Goal: Task Accomplishment & Management: Use online tool/utility

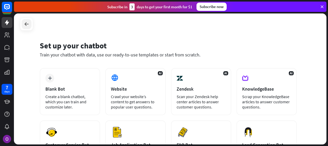
click at [26, 26] on icon at bounding box center [26, 24] width 6 height 6
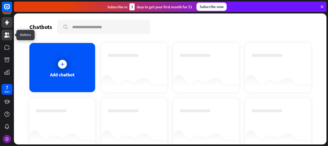
click at [5, 36] on icon at bounding box center [6, 34] width 5 height 5
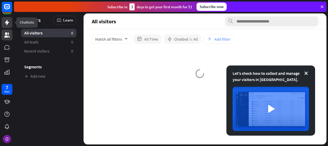
click at [5, 20] on icon at bounding box center [7, 22] width 6 height 6
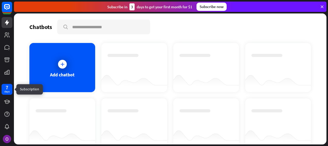
click at [8, 93] on div "days" at bounding box center [6, 92] width 5 height 4
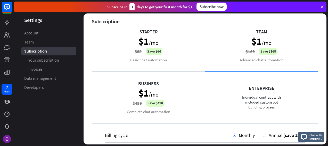
scroll to position [124, 0]
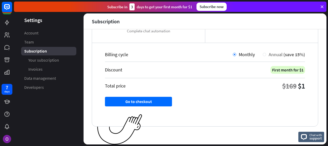
click at [269, 54] on span "Annual" at bounding box center [276, 54] width 14 height 6
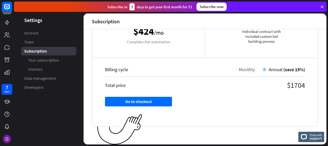
click at [239, 67] on span "Monthly" at bounding box center [247, 69] width 16 height 6
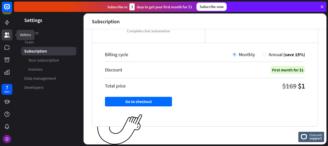
click at [10, 31] on link at bounding box center [7, 34] width 11 height 11
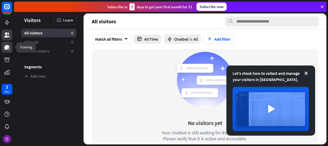
click at [6, 46] on icon at bounding box center [6, 47] width 5 height 5
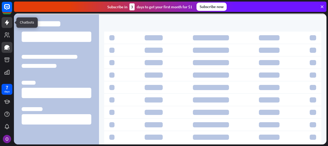
click at [7, 25] on icon at bounding box center [7, 22] width 6 height 6
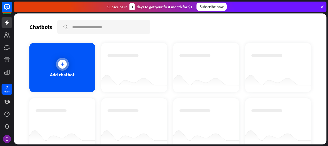
click at [77, 52] on div "Add chatbot" at bounding box center [62, 67] width 66 height 49
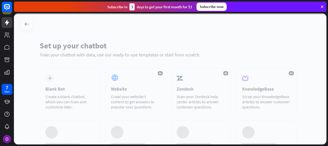
click at [77, 52] on div at bounding box center [170, 78] width 313 height 131
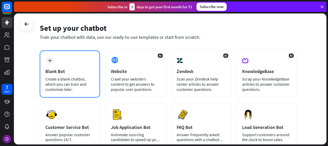
scroll to position [18, 0]
click at [83, 71] on div "Blank Bot" at bounding box center [69, 71] width 49 height 6
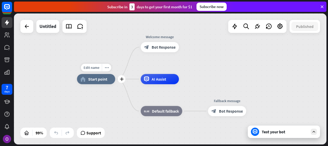
click at [104, 78] on span "Start point" at bounding box center [97, 78] width 19 height 5
click at [98, 74] on div "Edit name more_horiz plus home_2 Start point" at bounding box center [96, 79] width 38 height 10
click at [97, 69] on span "Edit name" at bounding box center [92, 67] width 16 height 5
type input "**"
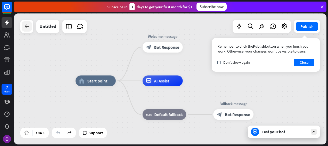
click at [27, 25] on icon at bounding box center [27, 26] width 6 height 6
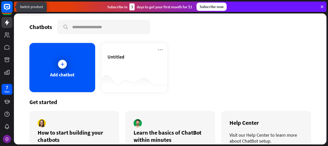
click at [8, 9] on icon at bounding box center [7, 7] width 6 height 6
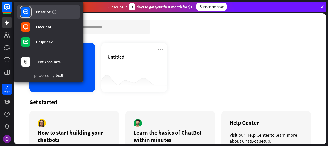
click at [47, 11] on div "ChatBot" at bounding box center [43, 11] width 15 height 5
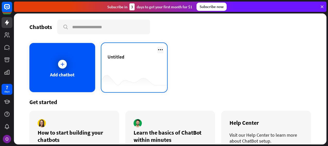
click at [158, 50] on icon at bounding box center [160, 49] width 6 height 6
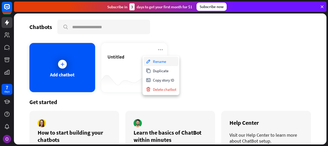
click at [165, 61] on div "Rename" at bounding box center [161, 61] width 35 height 9
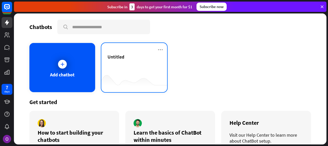
click at [162, 50] on div "Untitled" at bounding box center [134, 67] width 66 height 49
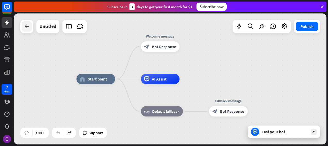
click at [30, 26] on div at bounding box center [27, 26] width 10 height 10
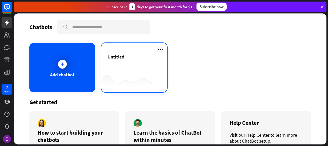
click at [160, 51] on icon at bounding box center [160, 49] width 6 height 6
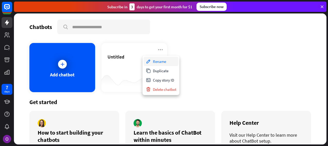
click at [164, 60] on div "Rename" at bounding box center [161, 61] width 35 height 9
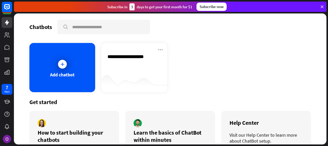
type input "**********"
click at [140, 67] on div "Cybersecurity Chatbot" at bounding box center [134, 63] width 53 height 18
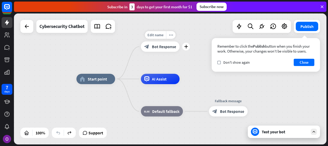
click at [159, 52] on div "Edit name more_horiz plus Welcome message block_bot_response Bot Response" at bounding box center [160, 46] width 39 height 10
click at [161, 48] on span "Bot Response" at bounding box center [164, 46] width 24 height 5
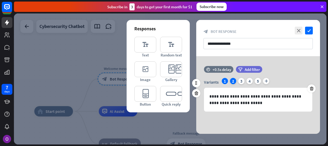
click at [232, 80] on div "2" at bounding box center [233, 81] width 6 height 6
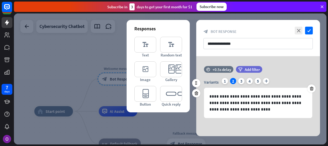
click at [236, 81] on div "2" at bounding box center [233, 81] width 6 height 6
click at [241, 81] on div "3" at bounding box center [242, 81] width 6 height 6
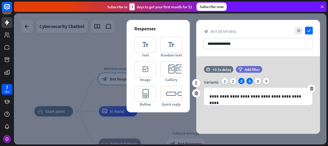
click at [248, 82] on div "4" at bounding box center [250, 81] width 6 height 6
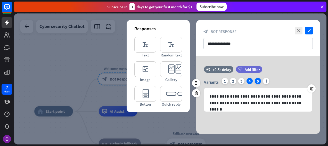
click at [258, 82] on div "5" at bounding box center [258, 81] width 6 height 6
click at [226, 80] on div "1" at bounding box center [225, 81] width 6 height 6
click at [261, 82] on div "Variants 1 2 3 4 5 plus" at bounding box center [258, 82] width 108 height 8
click at [260, 82] on div "5" at bounding box center [258, 81] width 6 height 6
click at [311, 30] on icon "check" at bounding box center [309, 31] width 8 height 8
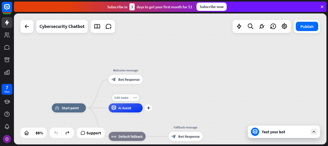
click at [135, 109] on div "AI Assist" at bounding box center [126, 107] width 34 height 9
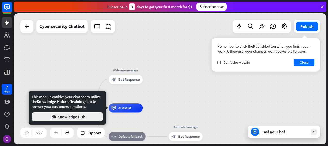
click at [66, 116] on button "Edit Knowledge Hub" at bounding box center [67, 116] width 71 height 9
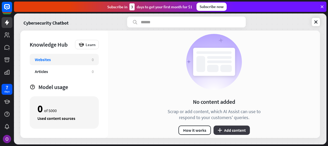
click at [230, 130] on button "plus Add content" at bounding box center [232, 129] width 36 height 9
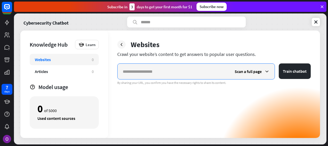
paste input "**********"
type input "**********"
click at [279, 63] on button "Train chatbot" at bounding box center [295, 70] width 32 height 15
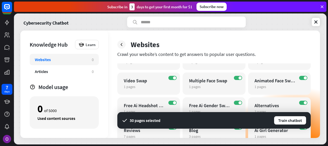
scroll to position [16, 0]
click at [290, 120] on button "Train chatbot" at bounding box center [290, 119] width 33 height 9
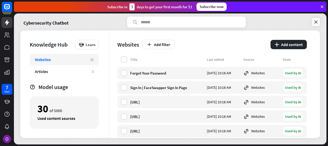
click at [314, 22] on icon at bounding box center [316, 21] width 5 height 5
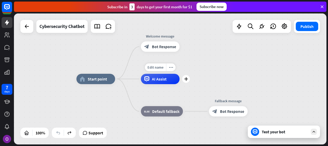
click at [164, 82] on div "AI Assist" at bounding box center [160, 79] width 39 height 10
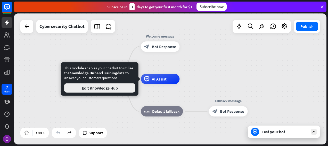
click at [122, 88] on button "Edit Knowledge Hub" at bounding box center [99, 87] width 71 height 9
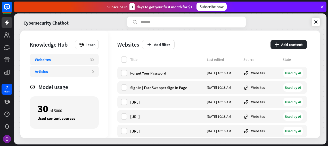
click at [86, 67] on div "Articles 0" at bounding box center [64, 71] width 69 height 11
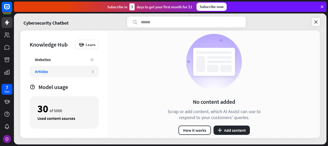
click at [314, 22] on icon at bounding box center [316, 21] width 5 height 5
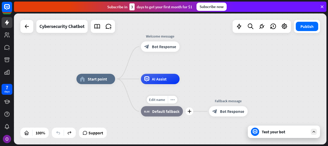
click at [160, 113] on span "Default fallback" at bounding box center [165, 110] width 27 height 5
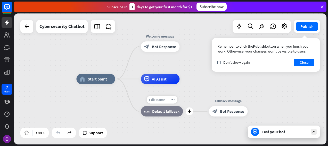
click at [159, 100] on span "Edit name" at bounding box center [157, 99] width 16 height 5
click at [162, 110] on span "Default fallback" at bounding box center [165, 110] width 27 height 5
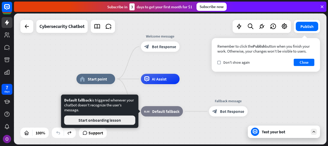
click at [112, 118] on button "Start onboarding lesson" at bounding box center [99, 119] width 71 height 9
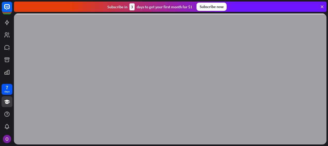
click at [124, 121] on div at bounding box center [170, 78] width 313 height 131
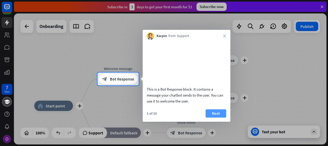
click at [222, 117] on button "Next" at bounding box center [216, 113] width 21 height 8
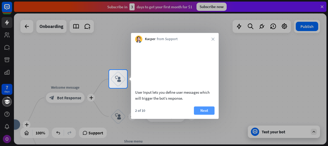
click at [208, 114] on button "Next" at bounding box center [204, 110] width 21 height 8
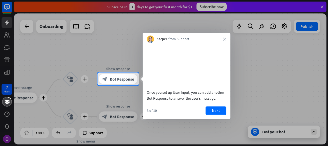
click at [208, 114] on button "Next" at bounding box center [216, 110] width 21 height 8
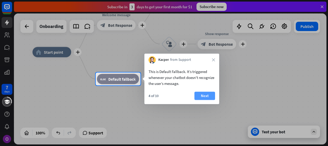
click at [204, 94] on button "Next" at bounding box center [205, 95] width 21 height 8
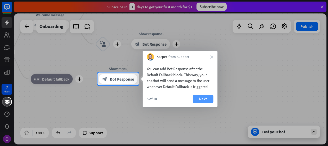
click at [203, 97] on button "Next" at bounding box center [203, 98] width 21 height 8
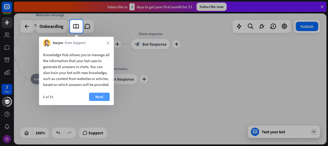
click at [98, 101] on button "Next" at bounding box center [99, 96] width 21 height 8
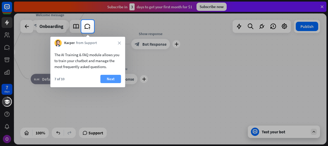
click at [116, 81] on button "Next" at bounding box center [110, 79] width 21 height 8
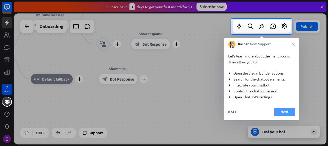
click at [281, 108] on button "Next" at bounding box center [284, 111] width 21 height 8
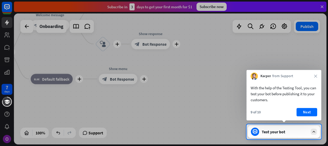
click at [307, 107] on div "With the help of the Testing Tool, you can test your bot before publishing it t…" at bounding box center [284, 100] width 75 height 41
click at [307, 111] on button "Next" at bounding box center [307, 112] width 21 height 8
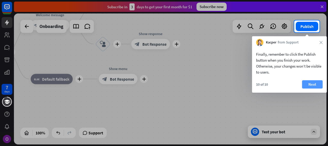
click at [313, 86] on button "Next" at bounding box center [312, 84] width 21 height 8
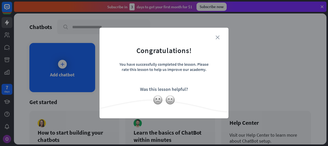
click at [219, 39] on icon "close" at bounding box center [218, 37] width 4 height 4
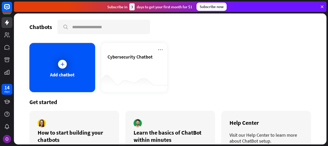
click at [141, 68] on div "Cybersecurity Chatbot" at bounding box center [134, 63] width 53 height 18
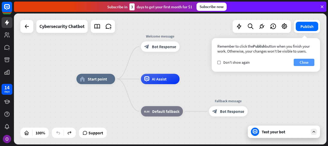
click at [308, 62] on button "Close" at bounding box center [304, 62] width 21 height 7
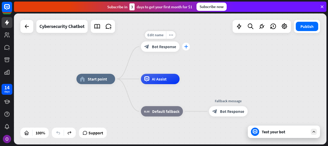
click at [187, 48] on icon "plus" at bounding box center [186, 47] width 4 height 4
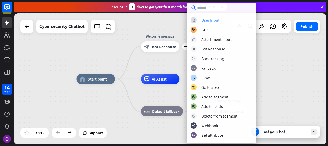
click at [213, 19] on div "User Input" at bounding box center [211, 20] width 18 height 5
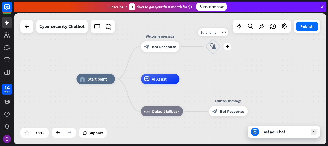
click at [214, 46] on icon "block_user_input" at bounding box center [213, 46] width 6 height 6
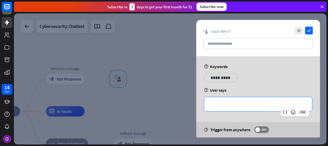
click at [240, 105] on p "**********" at bounding box center [259, 104] width 98 height 6
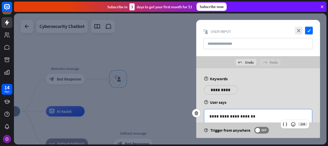
scroll to position [28, 0]
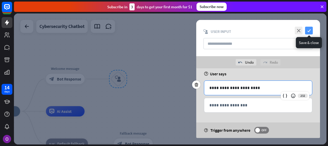
click at [309, 29] on icon "check" at bounding box center [309, 31] width 8 height 8
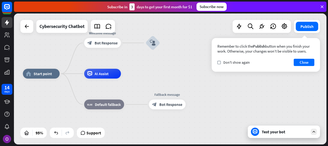
drag, startPoint x: 148, startPoint y: 86, endPoint x: 180, endPoint y: 50, distance: 48.5
click at [180, 50] on div "home_2 Start point Welcome message block_bot_response Bot Response block_user_i…" at bounding box center [170, 78] width 313 height 131
click at [166, 44] on icon "plus" at bounding box center [167, 42] width 4 height 3
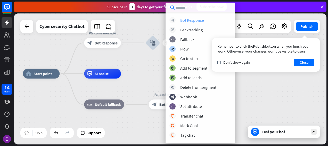
click at [196, 22] on div "Bot Response" at bounding box center [192, 20] width 24 height 5
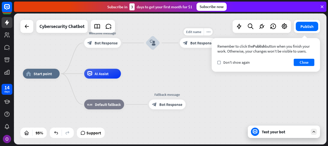
click at [198, 42] on span "Bot Response" at bounding box center [202, 42] width 23 height 5
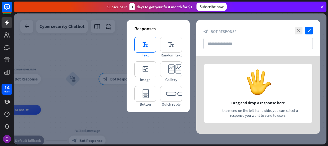
click at [146, 44] on icon "editor_text" at bounding box center [146, 45] width 22 height 16
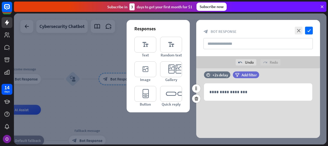
scroll to position [8, 0]
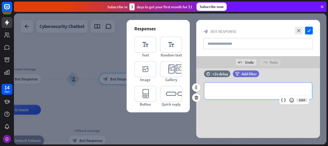
click at [220, 86] on div "**********" at bounding box center [258, 90] width 108 height 17
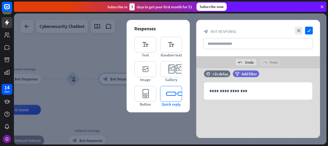
click at [177, 92] on icon "editor_quick_replies" at bounding box center [171, 94] width 22 height 16
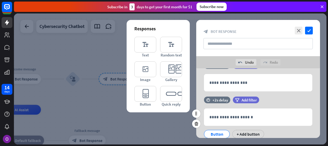
scroll to position [34, 0]
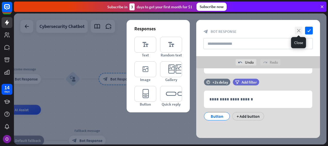
click at [301, 33] on icon "close" at bounding box center [299, 31] width 8 height 8
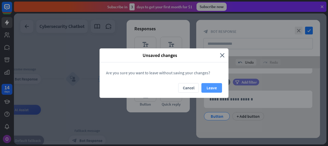
click at [206, 88] on button "Leave" at bounding box center [212, 88] width 21 height 10
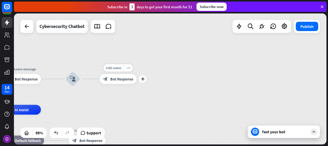
click at [129, 83] on div "block_bot_response Bot Response" at bounding box center [118, 79] width 37 height 10
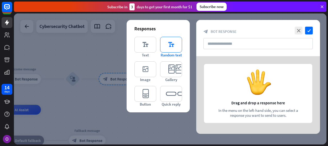
click at [172, 44] on icon "editor_text" at bounding box center [171, 45] width 22 height 16
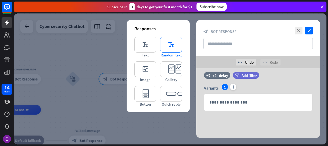
scroll to position [8, 0]
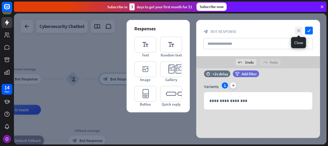
click at [298, 28] on icon "close" at bounding box center [299, 31] width 8 height 8
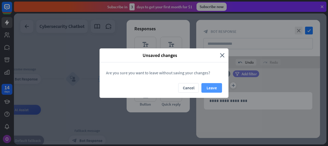
click at [217, 86] on button "Leave" at bounding box center [212, 88] width 21 height 10
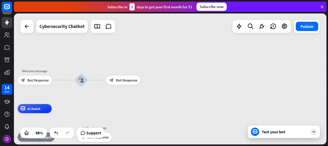
drag, startPoint x: 195, startPoint y: 92, endPoint x: 210, endPoint y: 92, distance: 14.7
click at [210, 92] on div "home_2 Start point Welcome message block_bot_response Bot Response block_user_i…" at bounding box center [170, 78] width 313 height 131
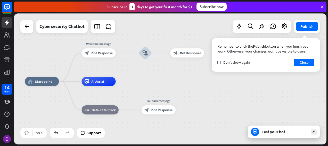
drag, startPoint x: 210, startPoint y: 92, endPoint x: 259, endPoint y: 65, distance: 56.3
click at [259, 65] on div "home_2 Start point Welcome message block_bot_response Bot Response block_user_i…" at bounding box center [170, 78] width 313 height 131
click at [161, 110] on span "Bot Response" at bounding box center [162, 109] width 21 height 5
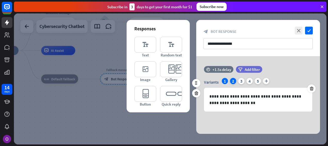
click at [233, 81] on div "2" at bounding box center [233, 81] width 6 height 6
click at [259, 80] on div "5" at bounding box center [258, 81] width 6 height 6
click at [252, 82] on div "4" at bounding box center [250, 81] width 6 height 6
click at [239, 82] on div "3" at bounding box center [242, 81] width 6 height 6
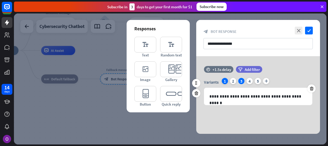
click at [226, 81] on div "1" at bounding box center [225, 81] width 6 height 6
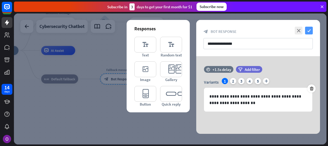
click at [308, 34] on icon "check" at bounding box center [309, 31] width 8 height 8
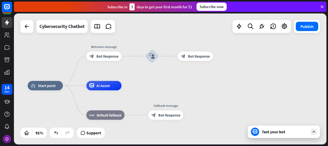
drag, startPoint x: 156, startPoint y: 52, endPoint x: 204, endPoint y: 88, distance: 60.3
click at [204, 88] on div "home_2 Start point Welcome message block_bot_response Bot Response block_user_i…" at bounding box center [170, 144] width 284 height 119
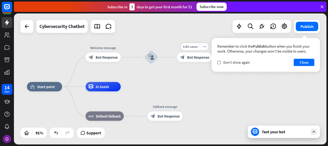
click at [201, 61] on div "block_bot_response Bot Response" at bounding box center [194, 56] width 35 height 9
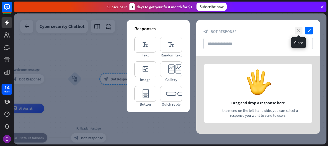
click at [300, 32] on icon "close" at bounding box center [299, 31] width 8 height 8
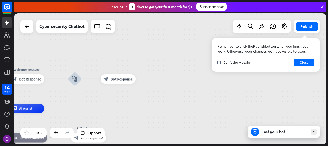
click at [256, 133] on icon at bounding box center [255, 131] width 5 height 5
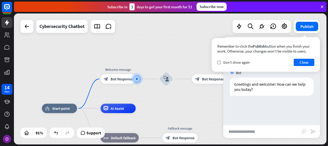
click at [250, 125] on input "text" at bounding box center [263, 131] width 78 height 13
type input "**********"
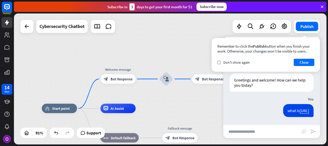
scroll to position [4, 0]
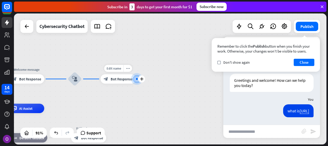
click at [136, 78] on div at bounding box center [137, 78] width 5 height 5
click at [247, 66] on div "check Don't show again Close" at bounding box center [266, 62] width 97 height 7
click at [245, 64] on span "Don't show again" at bounding box center [237, 62] width 27 height 5
click at [301, 61] on button "Close" at bounding box center [304, 62] width 21 height 7
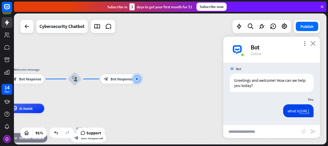
click at [313, 44] on icon "close" at bounding box center [313, 43] width 5 height 5
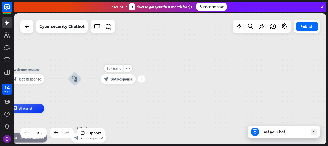
click at [117, 78] on span "Bot Response" at bounding box center [122, 78] width 22 height 5
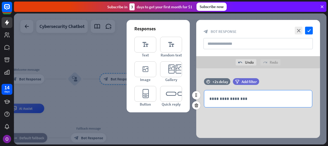
click at [243, 91] on div "**********" at bounding box center [258, 98] width 108 height 17
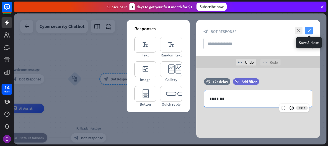
click at [308, 32] on icon "check" at bounding box center [309, 31] width 8 height 8
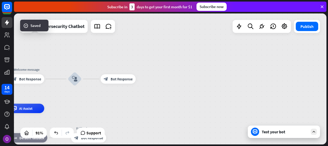
click at [286, 136] on div "Test your bot" at bounding box center [284, 131] width 72 height 12
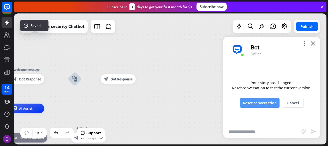
click at [263, 106] on button "Reset conversation" at bounding box center [259, 103] width 39 height 10
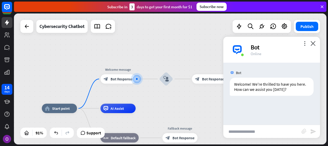
click at [250, 134] on input "text" at bounding box center [263, 131] width 78 height 13
type input "**********"
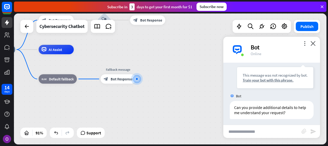
scroll to position [61, 0]
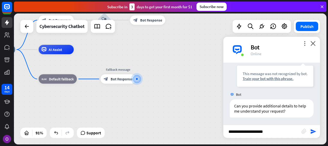
type input "**********"
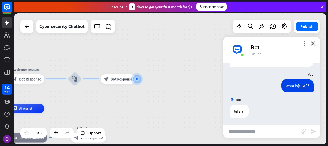
scroll to position [112, 0]
click at [307, 44] on icon "more_vert" at bounding box center [305, 43] width 5 height 5
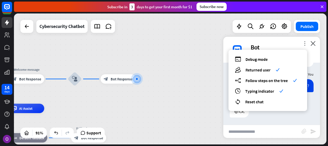
click at [307, 44] on icon "more_vert" at bounding box center [305, 43] width 5 height 5
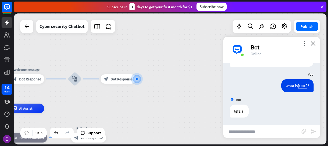
click at [313, 44] on icon "close" at bounding box center [313, 43] width 5 height 5
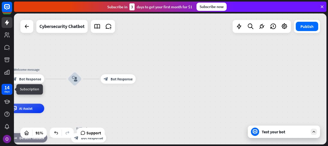
click at [8, 90] on div "days" at bounding box center [6, 92] width 5 height 4
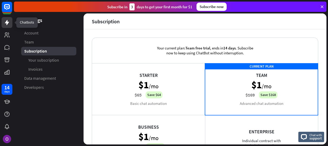
click at [6, 22] on icon at bounding box center [7, 22] width 4 height 5
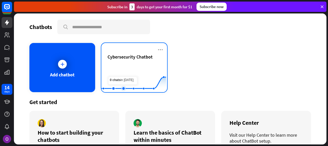
click at [119, 66] on rect at bounding box center [133, 79] width 65 height 32
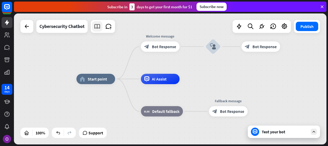
click at [100, 31] on link at bounding box center [97, 26] width 10 height 10
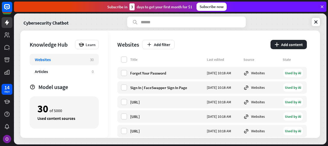
click at [77, 57] on div "Websites" at bounding box center [60, 59] width 50 height 5
click at [158, 48] on button "Add filter" at bounding box center [158, 44] width 33 height 9
click at [85, 42] on div "Learn" at bounding box center [87, 44] width 24 height 9
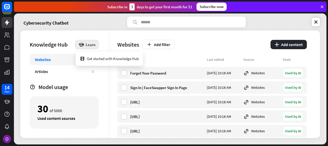
click at [85, 42] on div "Learn" at bounding box center [87, 44] width 24 height 9
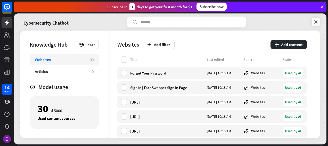
click at [314, 21] on icon at bounding box center [316, 21] width 5 height 5
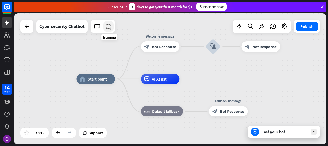
click at [109, 27] on icon at bounding box center [108, 26] width 7 height 7
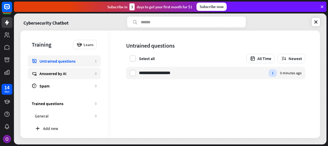
click at [73, 76] on link "Answered by AI 0" at bounding box center [64, 73] width 73 height 11
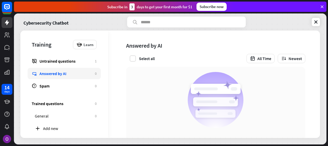
scroll to position [48, 0]
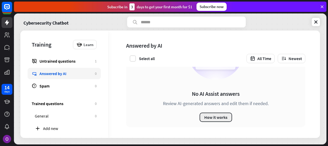
click at [205, 113] on button "How it works" at bounding box center [216, 116] width 33 height 9
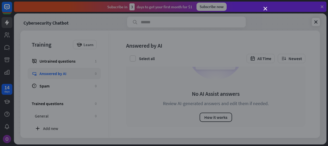
click at [264, 6] on div "close" at bounding box center [164, 73] width 328 height 146
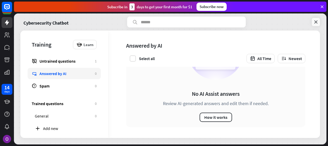
click at [317, 20] on icon at bounding box center [316, 21] width 5 height 5
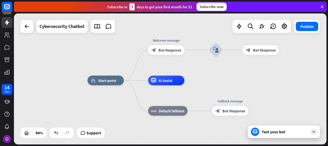
drag, startPoint x: 260, startPoint y: 75, endPoint x: 227, endPoint y: 85, distance: 34.3
click at [227, 85] on div "home_2 Start point Welcome message block_bot_response Bot Response block_user_i…" at bounding box center [170, 78] width 313 height 131
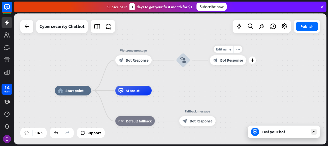
click at [230, 65] on div "block_bot_response Bot Response" at bounding box center [228, 60] width 36 height 10
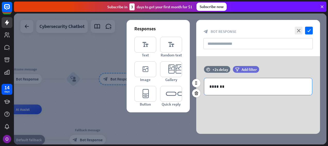
click at [223, 86] on p "*******" at bounding box center [259, 86] width 98 height 6
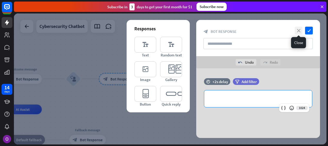
click at [298, 28] on icon "close" at bounding box center [299, 31] width 8 height 8
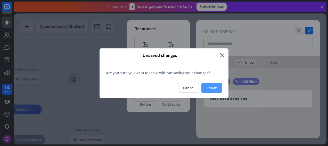
click at [207, 88] on button "Leave" at bounding box center [212, 88] width 21 height 10
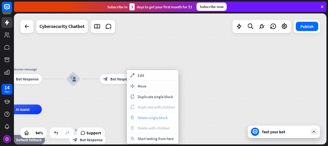
click at [153, 119] on span "Delete single block" at bounding box center [153, 117] width 30 height 5
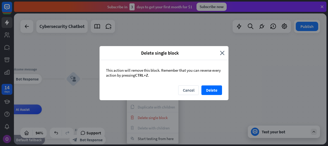
click at [208, 84] on div "This action will remove this block. Remember that you can reverse every action …" at bounding box center [164, 72] width 129 height 25
click at [208, 89] on button "Delete" at bounding box center [212, 90] width 21 height 10
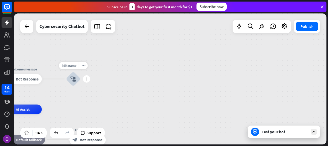
click at [77, 79] on div "block_user_input" at bounding box center [73, 79] width 14 height 14
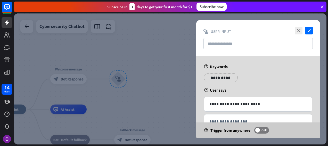
drag, startPoint x: 306, startPoint y: 30, endPoint x: 294, endPoint y: 76, distance: 48.0
click at [294, 76] on div "**********" at bounding box center [258, 79] width 124 height 118
drag, startPoint x: 294, startPoint y: 76, endPoint x: 291, endPoint y: 77, distance: 3.3
click at [291, 77] on div "**********" at bounding box center [259, 79] width 112 height 13
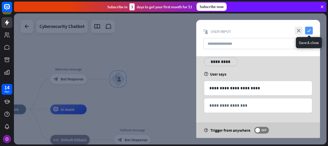
click at [311, 31] on icon "check" at bounding box center [309, 31] width 8 height 8
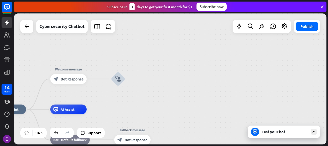
drag, startPoint x: 123, startPoint y: 79, endPoint x: 136, endPoint y: 81, distance: 12.8
click at [136, 81] on div "home_2 Start point Welcome message block_bot_response Bot Response block_user_i…" at bounding box center [170, 78] width 313 height 131
click at [132, 80] on icon "plus" at bounding box center [132, 78] width 4 height 3
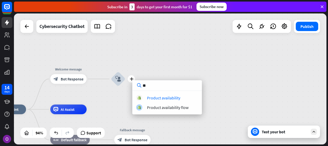
type input "*"
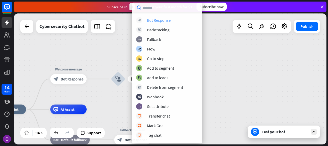
click at [163, 22] on div "Bot Response" at bounding box center [159, 20] width 24 height 5
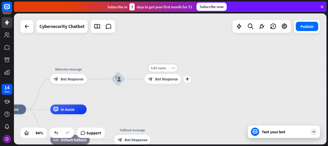
click at [160, 80] on span "Bot Response" at bounding box center [166, 78] width 23 height 5
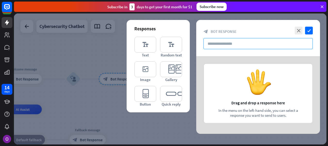
click at [271, 39] on input "text" at bounding box center [258, 43] width 109 height 11
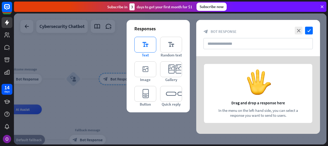
click at [150, 38] on icon "editor_text" at bounding box center [146, 45] width 22 height 16
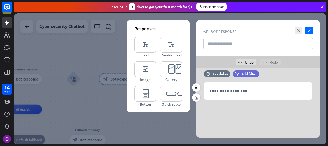
scroll to position [8, 0]
click at [226, 76] on div "+2s delay" at bounding box center [220, 73] width 15 height 5
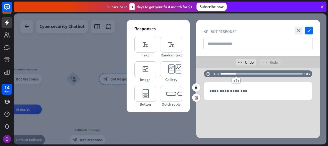
drag, startPoint x: 231, startPoint y: 73, endPoint x: 204, endPoint y: 76, distance: 27.5
click at [204, 76] on div "time +0.1s +2s +10s" at bounding box center [258, 76] width 124 height 12
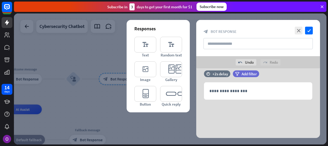
click at [221, 69] on div "**********" at bounding box center [258, 98] width 124 height 77
click at [222, 74] on div "+2s delay" at bounding box center [220, 73] width 15 height 5
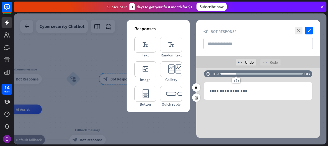
click at [302, 72] on div "+2s" at bounding box center [262, 73] width 82 height 5
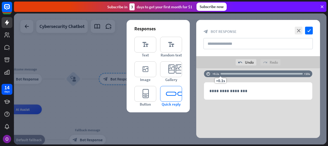
drag, startPoint x: 301, startPoint y: 73, endPoint x: 181, endPoint y: 87, distance: 120.6
click at [196, 87] on div "**********" at bounding box center [258, 98] width 124 height 77
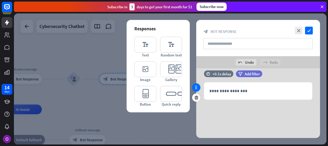
click at [194, 87] on icon at bounding box center [196, 87] width 5 height 5
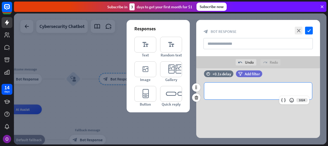
click at [238, 85] on div "**********" at bounding box center [258, 90] width 108 height 17
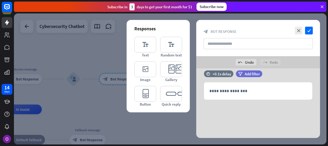
drag, startPoint x: 252, startPoint y: 72, endPoint x: 238, endPoint y: 54, distance: 23.5
click at [238, 54] on div "**********" at bounding box center [258, 79] width 124 height 118
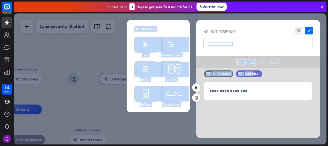
drag, startPoint x: 238, startPoint y: 54, endPoint x: 242, endPoint y: 79, distance: 25.5
click at [242, 79] on div "filter Add filter" at bounding box center [262, 76] width 52 height 12
click at [244, 73] on div "filter Add filter" at bounding box center [249, 73] width 26 height 7
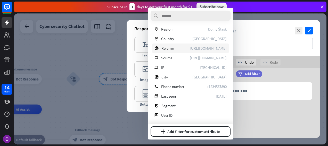
scroll to position [0, 0]
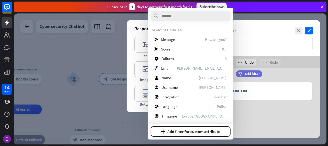
click at [258, 115] on div "**********" at bounding box center [258, 98] width 124 height 77
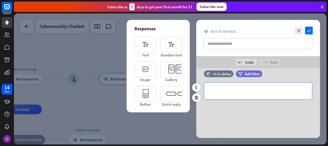
click at [239, 91] on p "**********" at bounding box center [259, 91] width 98 height 6
click at [290, 100] on icon at bounding box center [291, 99] width 5 height 5
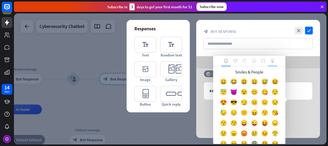
click at [272, 60] on icon at bounding box center [273, 61] width 4 height 4
click at [281, 119] on div "😞" at bounding box center [275, 124] width 10 height 10
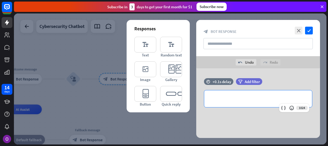
click at [98, 108] on div at bounding box center [170, 78] width 313 height 131
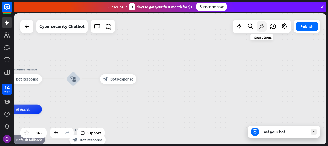
click at [264, 24] on icon at bounding box center [262, 26] width 7 height 7
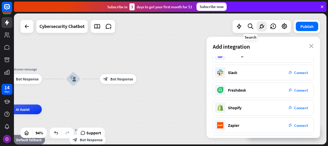
scroll to position [60, 0]
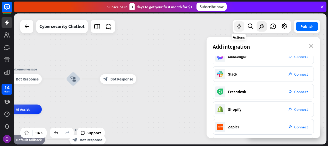
click at [239, 30] on div at bounding box center [239, 26] width 10 height 10
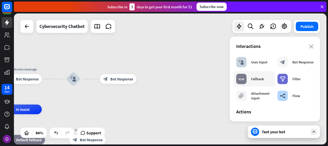
scroll to position [2, 0]
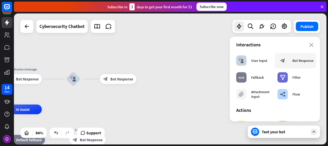
click at [288, 63] on div "block_bot_response Bot Response" at bounding box center [296, 60] width 36 height 10
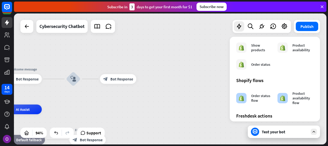
scroll to position [247, 0]
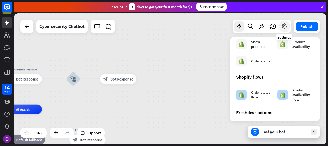
click at [287, 30] on div at bounding box center [285, 26] width 10 height 10
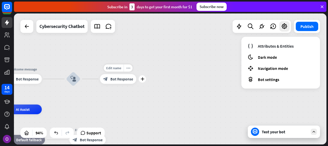
click at [126, 81] on span "Bot Response" at bounding box center [121, 78] width 23 height 5
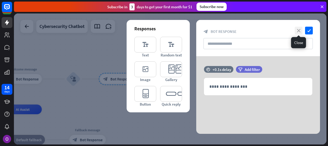
click at [297, 29] on icon "close" at bounding box center [299, 31] width 8 height 8
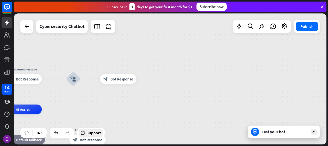
click at [93, 132] on span "Support" at bounding box center [93, 132] width 15 height 8
click at [259, 25] on icon at bounding box center [262, 26] width 7 height 7
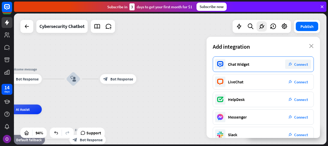
click at [306, 66] on span "Connect" at bounding box center [302, 64] width 14 height 5
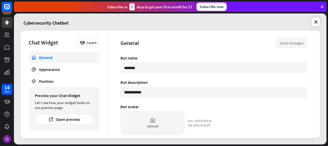
type textarea "*"
click at [315, 22] on icon at bounding box center [316, 21] width 5 height 5
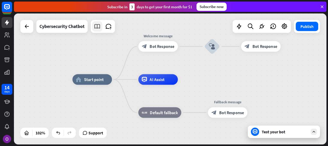
click at [99, 30] on link at bounding box center [97, 26] width 10 height 10
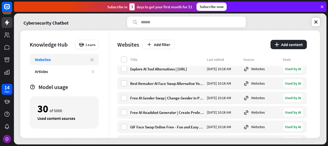
scroll to position [372, 0]
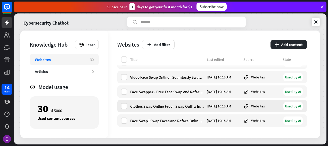
click at [291, 105] on div "Used by AI" at bounding box center [293, 106] width 19 height 8
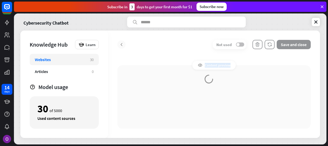
drag, startPoint x: 291, startPoint y: 105, endPoint x: 279, endPoint y: 81, distance: 26.3
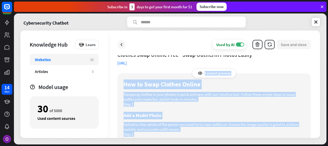
scroll to position [4, 0]
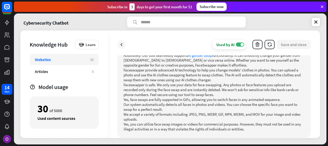
scroll to position [509, 0]
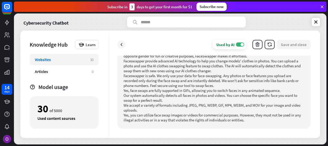
click at [246, 88] on p "Yes, face swaps are fully supported in GIFs, allowing you to switch faces in an…" at bounding box center [214, 90] width 181 height 5
drag, startPoint x: 253, startPoint y: 93, endPoint x: 182, endPoint y: 95, distance: 70.5
click at [182, 95] on p "Our system automatically detects all faces in photos and videos. You can choose…" at bounding box center [214, 98] width 181 height 10
click at [319, 19] on link at bounding box center [316, 22] width 8 height 8
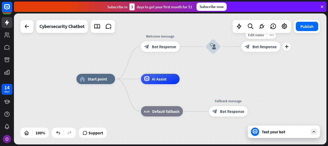
click at [261, 50] on div "block_bot_response Bot Response" at bounding box center [261, 46] width 39 height 10
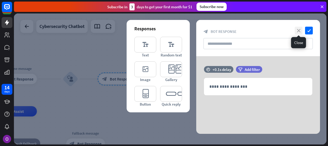
click at [297, 32] on icon "close" at bounding box center [299, 31] width 8 height 8
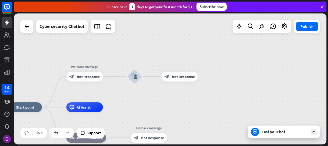
drag, startPoint x: 197, startPoint y: 84, endPoint x: 254, endPoint y: 81, distance: 57.1
click at [254, 81] on div "home_2 Start point Welcome message block_bot_response Bot Response block_user_i…" at bounding box center [170, 78] width 313 height 131
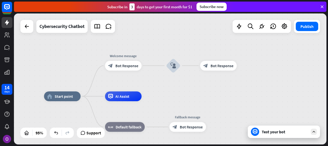
drag, startPoint x: 157, startPoint y: 94, endPoint x: 196, endPoint y: 84, distance: 40.7
click at [196, 84] on div "home_2 Start point Welcome message block_bot_response Bot Response block_user_i…" at bounding box center [170, 78] width 313 height 131
click at [127, 64] on span "Bot Response" at bounding box center [127, 65] width 23 height 5
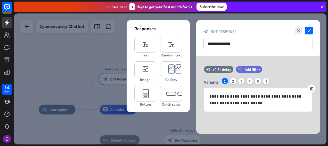
click at [175, 128] on div at bounding box center [170, 78] width 313 height 131
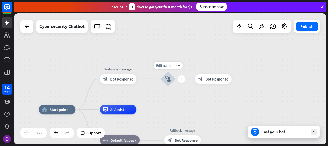
click at [169, 80] on icon "block_user_input" at bounding box center [168, 79] width 6 height 6
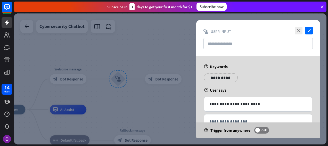
scroll to position [16, 0]
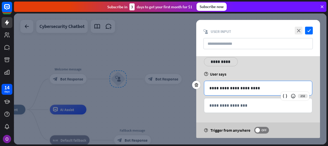
drag, startPoint x: 256, startPoint y: 89, endPoint x: 143, endPoint y: 91, distance: 113.6
click at [143, 91] on div "**********" at bounding box center [170, 78] width 313 height 131
click at [134, 105] on div at bounding box center [170, 78] width 313 height 131
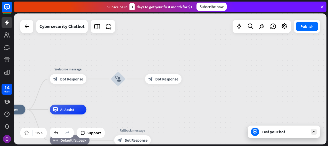
click at [272, 128] on div "Test your bot" at bounding box center [284, 131] width 72 height 12
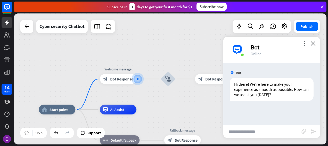
click at [312, 41] on icon "close" at bounding box center [313, 43] width 5 height 5
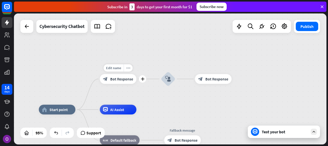
click at [125, 78] on span "Bot Response" at bounding box center [121, 78] width 23 height 5
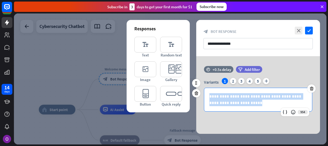
drag, startPoint x: 251, startPoint y: 104, endPoint x: 204, endPoint y: 86, distance: 50.3
click at [204, 86] on div "**********" at bounding box center [258, 95] width 108 height 34
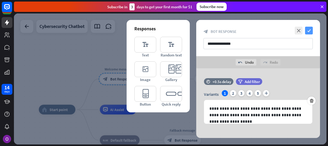
click at [307, 30] on icon "check" at bounding box center [309, 31] width 8 height 8
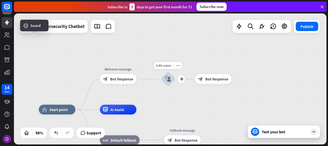
click at [169, 80] on icon "block_user_input" at bounding box center [168, 79] width 6 height 6
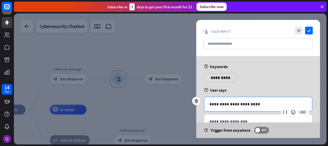
drag, startPoint x: 260, startPoint y: 105, endPoint x: 192, endPoint y: 111, distance: 68.4
click at [192, 111] on div "**********" at bounding box center [258, 97] width 137 height 82
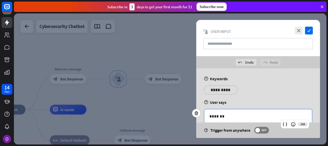
click at [231, 116] on p "*******" at bounding box center [259, 116] width 98 height 6
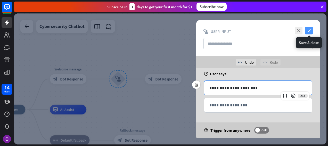
click at [312, 30] on icon "check" at bounding box center [309, 31] width 8 height 8
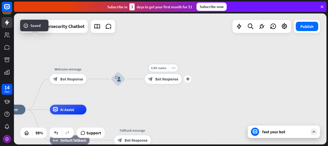
click at [169, 78] on span "Bot Response" at bounding box center [167, 78] width 23 height 5
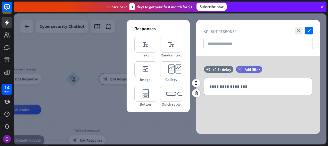
click at [227, 87] on p "**********" at bounding box center [259, 86] width 98 height 6
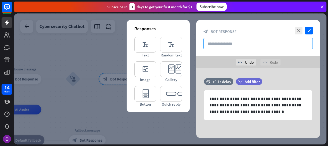
click at [236, 45] on input "text" at bounding box center [258, 43] width 109 height 11
type input "*"
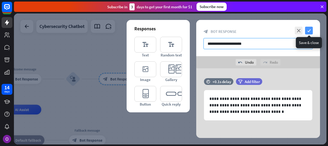
type input "**********"
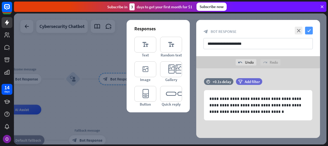
click at [309, 33] on icon "check" at bounding box center [309, 31] width 8 height 8
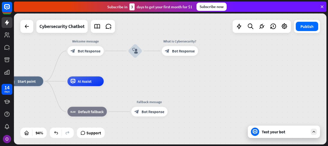
drag, startPoint x: 165, startPoint y: 95, endPoint x: 226, endPoint y: 67, distance: 67.2
click at [226, 67] on div "home_2 Start point Welcome message block_bot_response Bot Response block_user_i…" at bounding box center [170, 78] width 313 height 131
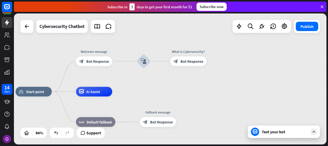
drag, startPoint x: 226, startPoint y: 68, endPoint x: 234, endPoint y: 78, distance: 13.4
click at [234, 78] on div "home_2 Start point Welcome message block_bot_response Bot Response block_user_i…" at bounding box center [170, 78] width 313 height 131
click at [188, 54] on div "Edit name" at bounding box center [184, 50] width 20 height 7
drag, startPoint x: 203, startPoint y: 52, endPoint x: 113, endPoint y: 58, distance: 90.0
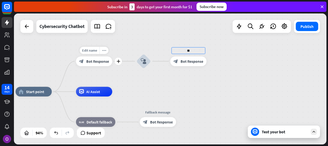
type input "*"
type input "**********"
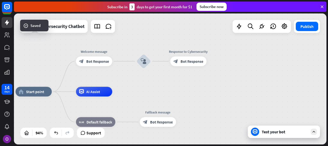
click at [190, 66] on div "Response to Cybersecurity block_bot_response Bot Response" at bounding box center [188, 61] width 36 height 10
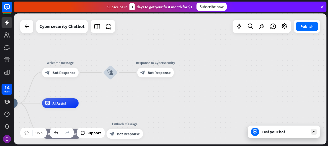
drag, startPoint x: 202, startPoint y: 78, endPoint x: 169, endPoint y: 90, distance: 34.7
click at [169, 90] on div "home_2 Start point Welcome message block_bot_response Bot Response block_user_i…" at bounding box center [170, 78] width 313 height 131
click at [180, 72] on icon "plus" at bounding box center [180, 72] width 4 height 3
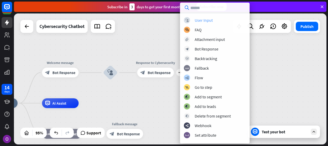
click at [209, 19] on div "User Input" at bounding box center [204, 20] width 18 height 5
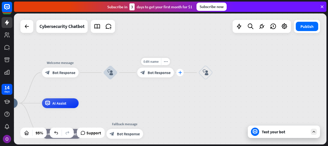
click at [179, 72] on icon "plus" at bounding box center [180, 72] width 4 height 3
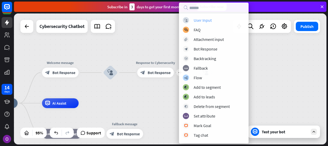
click at [213, 20] on div "block_user_input User Input" at bounding box center [214, 20] width 62 height 6
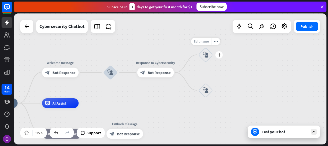
click at [205, 42] on span "Edit name" at bounding box center [201, 41] width 15 height 4
click at [204, 55] on icon "block_user_input" at bounding box center [206, 55] width 6 height 6
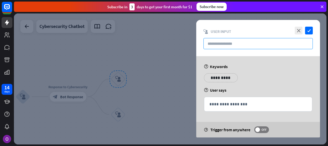
click at [234, 44] on input "text" at bounding box center [258, 43] width 109 height 11
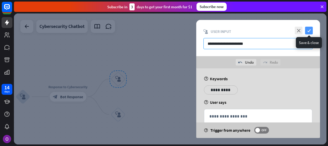
type input "**********"
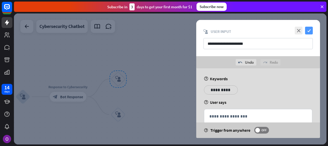
click at [310, 29] on icon "check" at bounding box center [309, 31] width 8 height 8
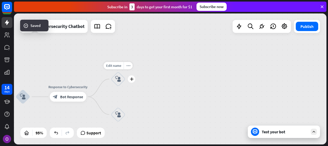
click at [121, 81] on icon "block_user_input" at bounding box center [118, 79] width 6 height 6
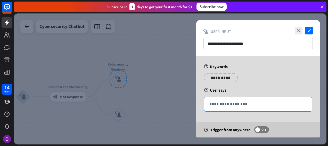
click at [229, 108] on div "**********" at bounding box center [258, 104] width 108 height 14
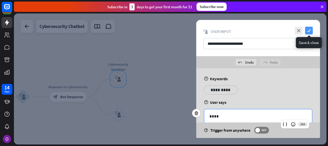
click at [309, 30] on icon "check" at bounding box center [309, 31] width 8 height 8
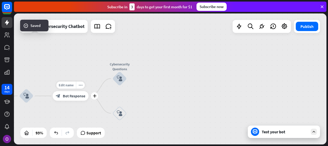
click at [63, 95] on span "Bot Response" at bounding box center [74, 95] width 22 height 5
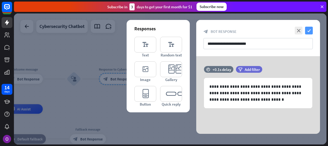
click at [307, 29] on icon "check" at bounding box center [309, 31] width 8 height 8
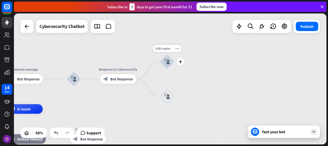
click at [169, 57] on div "block_user_input" at bounding box center [167, 61] width 14 height 14
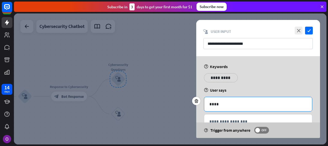
click at [240, 105] on p "****" at bounding box center [259, 104] width 98 height 6
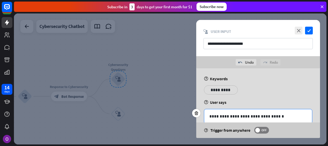
drag, startPoint x: 308, startPoint y: 29, endPoint x: 287, endPoint y: 117, distance: 91.0
click at [287, 117] on div "**********" at bounding box center [258, 79] width 124 height 118
drag, startPoint x: 287, startPoint y: 118, endPoint x: 211, endPoint y: 122, distance: 75.5
click at [211, 122] on div "**********" at bounding box center [258, 116] width 108 height 14
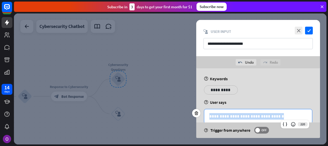
drag, startPoint x: 280, startPoint y: 116, endPoint x: 205, endPoint y: 119, distance: 75.4
click at [205, 119] on div "**********" at bounding box center [258, 116] width 108 height 14
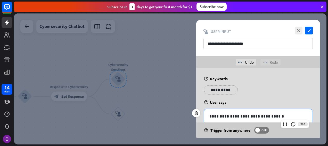
click at [205, 119] on div "**********" at bounding box center [258, 116] width 108 height 14
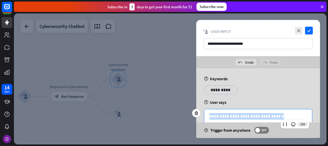
drag, startPoint x: 275, startPoint y: 114, endPoint x: 209, endPoint y: 114, distance: 66.3
click at [209, 114] on div "**********" at bounding box center [258, 116] width 108 height 14
copy p "**********"
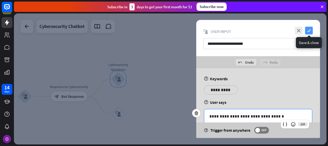
click at [307, 30] on icon "check" at bounding box center [309, 31] width 8 height 8
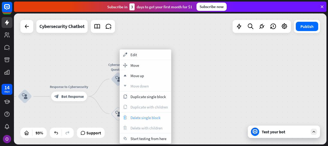
click at [133, 117] on span "Delete single block" at bounding box center [146, 117] width 30 height 5
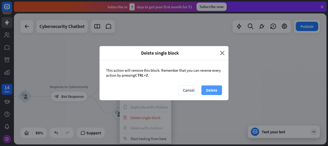
click at [211, 90] on button "Delete" at bounding box center [212, 90] width 21 height 10
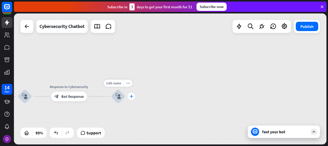
click at [133, 97] on icon "plus" at bounding box center [132, 95] width 4 height 3
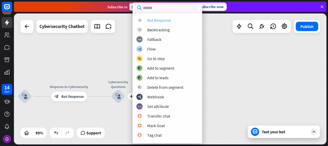
click at [177, 22] on div "block_bot_response Bot Response" at bounding box center [168, 20] width 62 height 6
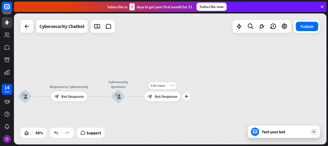
click at [165, 100] on div "block_bot_response Bot Response" at bounding box center [163, 96] width 36 height 10
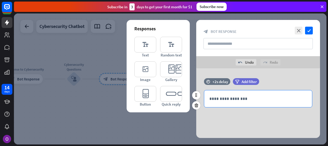
click at [225, 93] on div "**********" at bounding box center [258, 98] width 108 height 17
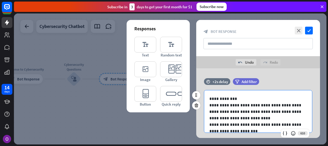
scroll to position [41, 0]
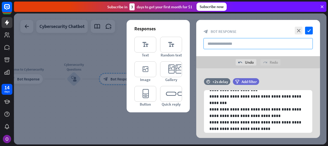
click at [250, 46] on input "text" at bounding box center [258, 43] width 109 height 11
type input "*"
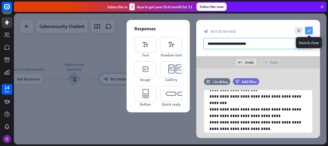
type input "**********"
click at [310, 31] on icon "check" at bounding box center [309, 31] width 8 height 8
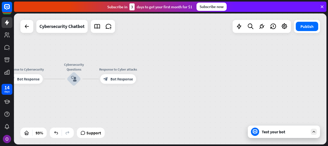
click at [281, 138] on div "home_2 Start point Welcome message block_bot_response Bot Response block_user_i…" at bounding box center [170, 78] width 313 height 131
click at [254, 131] on icon at bounding box center [255, 131] width 5 height 5
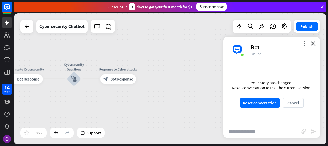
click at [255, 130] on input "text" at bounding box center [263, 131] width 78 height 13
click at [259, 105] on button "Reset conversation" at bounding box center [259, 103] width 39 height 10
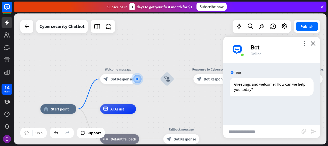
click at [258, 130] on input "text" at bounding box center [263, 131] width 78 height 13
click at [129, 78] on span "Bot Response" at bounding box center [121, 78] width 22 height 5
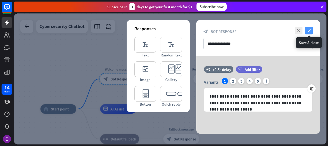
click at [308, 33] on icon "check" at bounding box center [309, 31] width 8 height 8
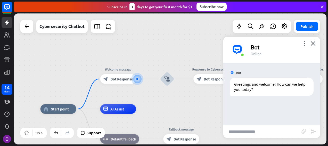
click at [269, 113] on div "Bot Greetings and welcome! How can we help you [DATE]? [DATE] 10:41 AM Show JSON" at bounding box center [272, 93] width 97 height 62
click at [125, 78] on span "Bot Response" at bounding box center [121, 78] width 22 height 5
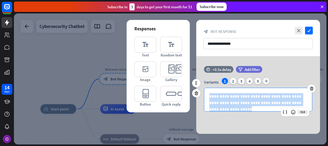
drag, startPoint x: 306, startPoint y: 104, endPoint x: 202, endPoint y: 91, distance: 104.3
click at [202, 91] on div "**********" at bounding box center [258, 95] width 124 height 34
copy p "**********"
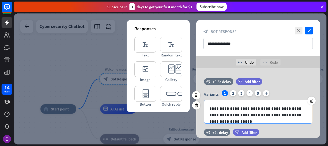
scroll to position [38, 0]
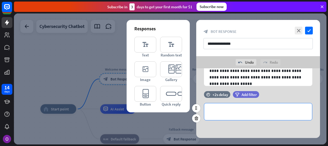
click at [242, 111] on p "**********" at bounding box center [259, 111] width 98 height 6
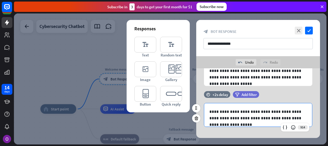
scroll to position [5, 0]
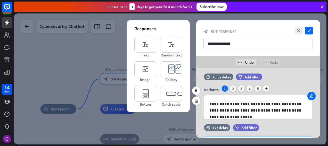
click at [310, 95] on icon at bounding box center [312, 95] width 5 height 5
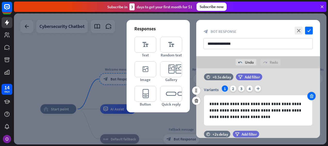
click at [311, 96] on icon at bounding box center [312, 95] width 5 height 5
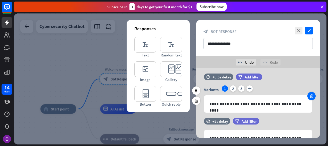
click at [311, 96] on icon at bounding box center [312, 95] width 5 height 5
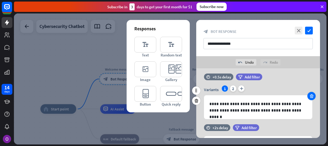
click at [311, 96] on icon at bounding box center [312, 95] width 5 height 5
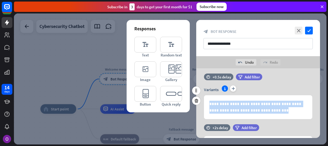
click at [311, 96] on div "**********" at bounding box center [258, 106] width 108 height 23
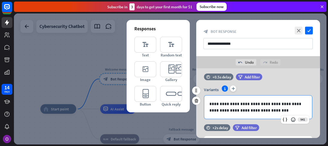
click at [273, 83] on div "filter Add filter" at bounding box center [262, 79] width 52 height 12
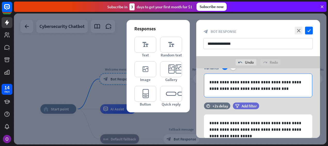
scroll to position [0, 0]
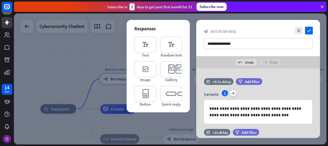
click at [197, 105] on icon at bounding box center [196, 105] width 5 height 5
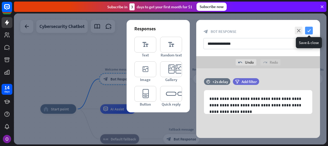
click at [308, 31] on icon "check" at bounding box center [309, 31] width 8 height 8
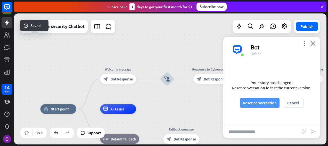
click at [258, 102] on button "Reset conversation" at bounding box center [259, 103] width 39 height 10
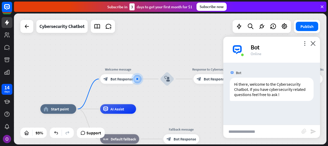
click at [258, 131] on input "text" at bounding box center [263, 131] width 78 height 13
type input "**********"
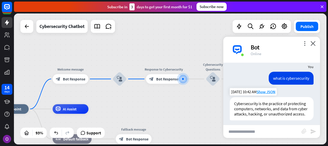
scroll to position [50, 0]
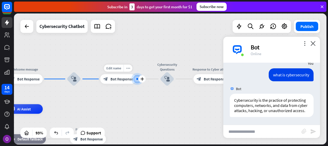
click at [125, 82] on div "block_bot_response Bot Response" at bounding box center [118, 79] width 36 height 10
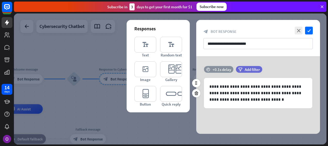
click at [219, 68] on div "+0.1s delay" at bounding box center [222, 69] width 19 height 5
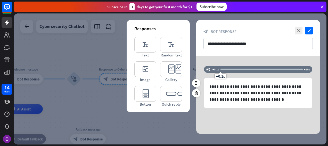
drag, startPoint x: 222, startPoint y: 69, endPoint x: 228, endPoint y: 69, distance: 5.9
click at [228, 69] on div at bounding box center [262, 69] width 82 height 2
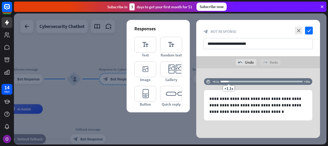
click at [228, 69] on div "**********" at bounding box center [258, 106] width 124 height 77
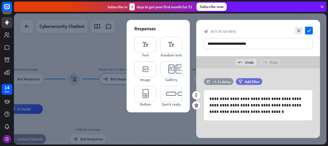
click at [228, 80] on div "+1.1s delay" at bounding box center [222, 81] width 19 height 5
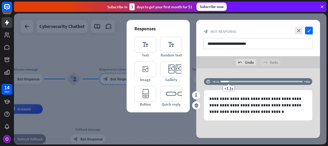
click at [232, 81] on div at bounding box center [262, 82] width 82 height 2
click at [238, 81] on div at bounding box center [262, 82] width 82 height 2
click at [236, 81] on div "+2.2s" at bounding box center [238, 82] width 4 height 4
click at [234, 81] on div at bounding box center [230, 82] width 18 height 2
click at [235, 81] on div "+1.8s" at bounding box center [235, 82] width 4 height 4
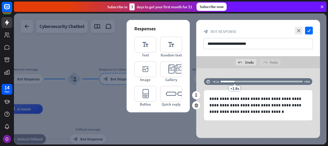
click at [235, 81] on div "+1.8s" at bounding box center [235, 82] width 4 height 4
click at [236, 81] on div "+1.8s" at bounding box center [235, 82] width 4 height 4
click at [236, 83] on div "+2s" at bounding box center [262, 81] width 82 height 5
click at [307, 31] on icon "check" at bounding box center [309, 31] width 8 height 8
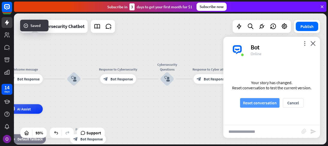
click at [262, 99] on button "Reset conversation" at bounding box center [259, 103] width 39 height 10
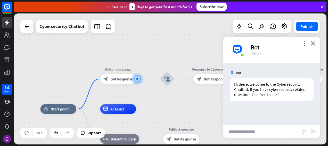
click at [244, 130] on input "text" at bounding box center [263, 131] width 78 height 13
type input "**********"
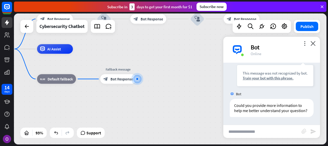
scroll to position [71, 0]
click at [244, 130] on input "text" at bounding box center [263, 131] width 78 height 13
type input "**********"
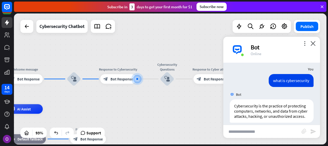
scroll to position [137, 0]
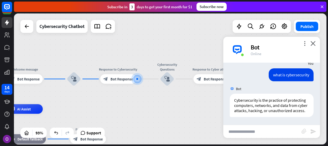
click at [248, 130] on input "text" at bounding box center [263, 131] width 78 height 13
type input "**********"
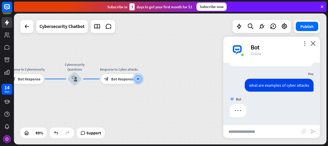
scroll to position [188, 0]
drag, startPoint x: 277, startPoint y: 81, endPoint x: 286, endPoint y: 96, distance: 17.1
click at [286, 96] on div "Bot Hi there, welcome to the Cybersecurity Chatbot. If you have cybersecurity r…" at bounding box center [272, 93] width 97 height 62
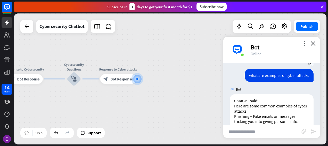
scroll to position [250, 0]
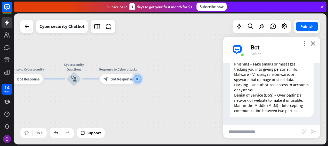
drag, startPoint x: 286, startPoint y: 96, endPoint x: 269, endPoint y: 98, distance: 16.6
click at [269, 98] on div "ChatGPT said: Here are some common examples of cyber attacks: Phishing – Fake e…" at bounding box center [272, 79] width 84 height 75
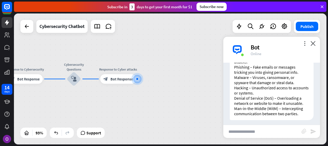
scroll to position [236, 0]
click at [121, 81] on span "Bot Response" at bounding box center [121, 78] width 22 height 5
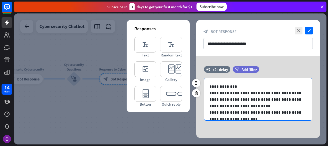
click at [249, 88] on p "**********" at bounding box center [257, 86] width 94 height 6
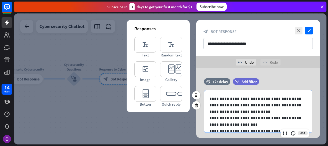
click at [267, 112] on p "**********" at bounding box center [257, 108] width 94 height 13
click at [210, 112] on p "**********" at bounding box center [257, 108] width 94 height 13
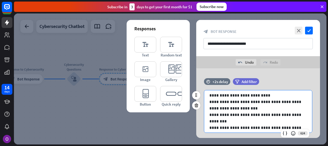
scroll to position [19, 0]
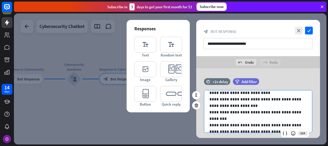
click at [246, 105] on p "**********" at bounding box center [257, 102] width 94 height 13
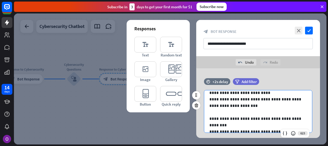
click at [251, 96] on p "**********" at bounding box center [257, 102] width 94 height 13
click at [251, 92] on p "**********" at bounding box center [257, 89] width 94 height 13
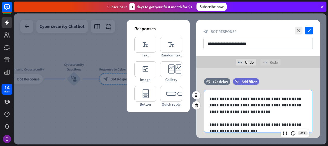
scroll to position [5, 0]
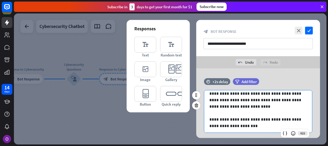
click at [301, 93] on p "**********" at bounding box center [257, 93] width 94 height 6
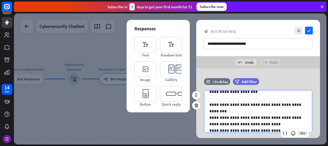
scroll to position [58, 0]
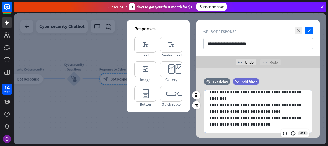
click at [274, 114] on p "**********" at bounding box center [257, 120] width 94 height 13
click at [271, 109] on p "**********" at bounding box center [257, 107] width 94 height 13
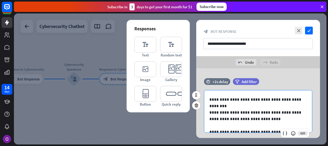
scroll to position [51, 0]
click at [271, 109] on p "**********" at bounding box center [257, 115] width 94 height 13
click at [267, 107] on p "**********" at bounding box center [257, 102] width 94 height 13
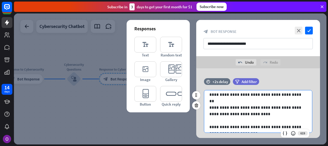
scroll to position [0, 0]
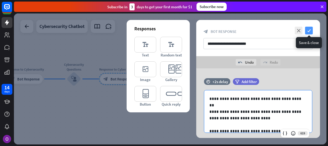
click at [308, 31] on icon "check" at bounding box center [309, 31] width 8 height 8
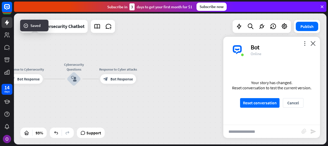
scroll to position [247, 0]
click at [270, 103] on button "Reset conversation" at bounding box center [259, 103] width 39 height 10
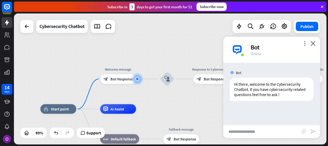
click at [261, 131] on input "text" at bounding box center [263, 131] width 78 height 13
type input "**********"
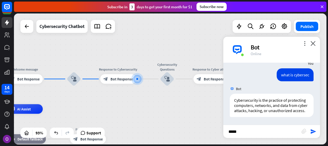
scroll to position [50, 0]
type input "**********"
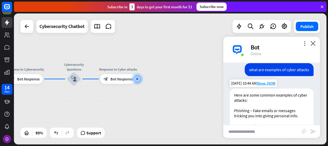
scroll to position [183, 0]
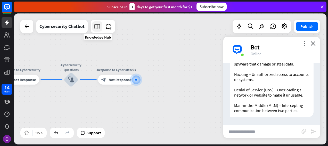
click at [99, 25] on icon at bounding box center [97, 26] width 7 height 7
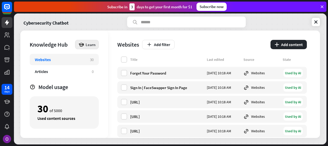
click at [83, 45] on icon at bounding box center [81, 45] width 6 height 6
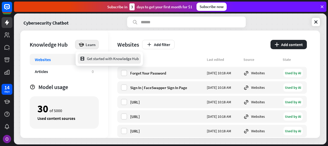
click at [130, 58] on div "Get started with Knowledge Hub" at bounding box center [109, 58] width 59 height 10
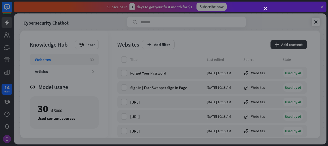
click at [261, 8] on div "close" at bounding box center [164, 73] width 328 height 146
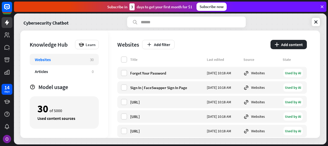
click at [78, 62] on div "Websites 30" at bounding box center [64, 59] width 69 height 11
click at [290, 49] on button "plus Add content" at bounding box center [289, 44] width 36 height 9
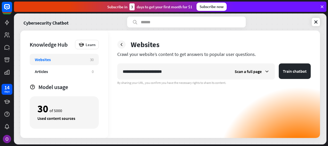
type input "**********"
click at [279, 63] on button "Train chatbot" at bounding box center [295, 70] width 32 height 15
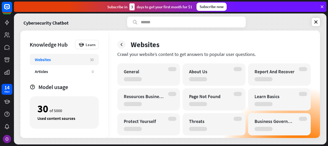
scroll to position [81, 0]
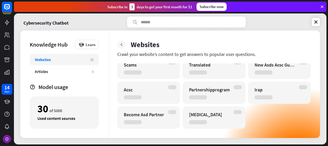
click at [122, 43] on icon at bounding box center [121, 44] width 5 height 5
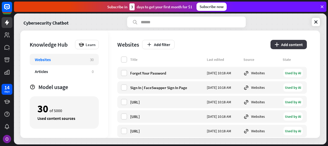
click at [281, 42] on button "plus Add content" at bounding box center [289, 44] width 36 height 9
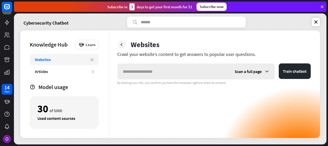
click at [204, 67] on input "text" at bounding box center [174, 71] width 112 height 15
type input "**********"
click at [279, 63] on button "Train chatbot" at bounding box center [295, 70] width 32 height 15
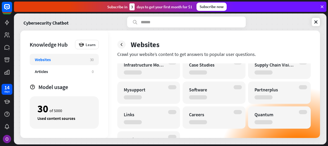
scroll to position [428, 0]
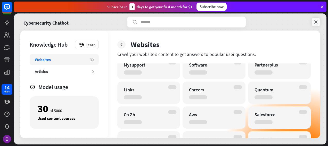
click at [318, 19] on link at bounding box center [316, 22] width 8 height 8
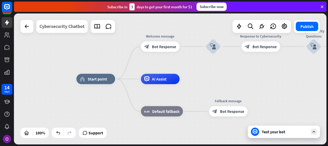
click at [65, 29] on div "Cybersecurity Chatbot" at bounding box center [61, 26] width 45 height 13
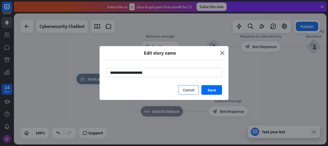
click at [192, 90] on button "Cancel" at bounding box center [188, 90] width 21 height 10
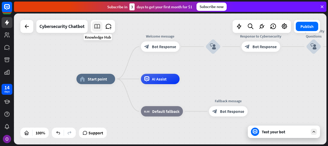
click at [99, 26] on icon at bounding box center [97, 26] width 7 height 7
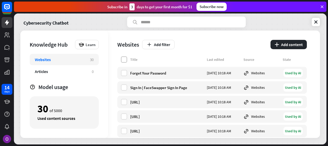
click at [126, 59] on label at bounding box center [124, 59] width 6 height 6
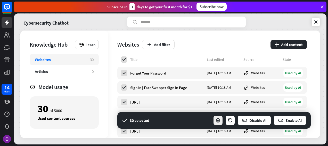
click at [221, 119] on button "button" at bounding box center [218, 120] width 10 height 10
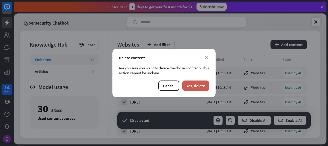
click at [200, 86] on button "Yes, delete" at bounding box center [196, 85] width 27 height 10
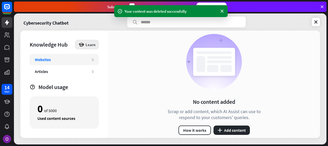
click at [92, 44] on span "Learn" at bounding box center [91, 44] width 10 height 5
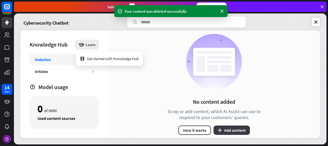
click at [224, 127] on button "plus Add content" at bounding box center [232, 129] width 36 height 9
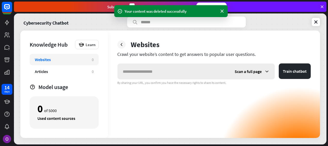
click at [189, 68] on input "text" at bounding box center [174, 71] width 112 height 15
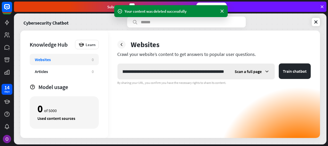
type input "**********"
click at [246, 71] on span "Scan a full page" at bounding box center [248, 71] width 27 height 5
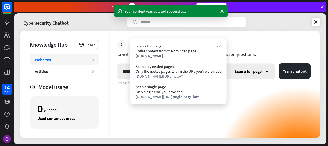
scroll to position [0, 0]
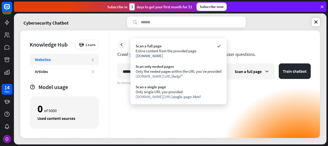
click at [238, 87] on div "**********" at bounding box center [214, 100] width 194 height 74
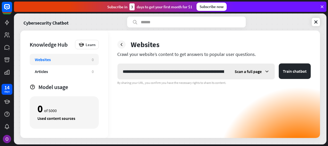
click at [250, 72] on span "Scan a full page" at bounding box center [248, 71] width 27 height 5
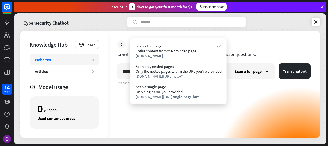
click at [232, 83] on div "By sharing your URL, you confirm you have the necessary rights to share its con…" at bounding box center [214, 83] width 194 height 4
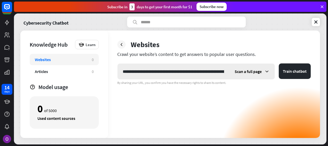
click at [271, 75] on div "Scan a full page" at bounding box center [252, 71] width 45 height 15
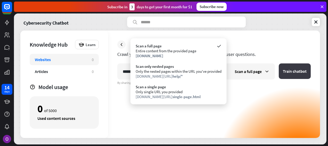
click at [298, 71] on button "Train chatbot" at bounding box center [295, 70] width 32 height 15
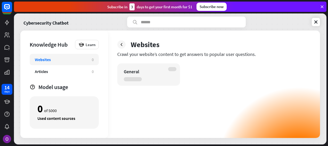
click at [194, 98] on div "General" at bounding box center [214, 100] width 194 height 74
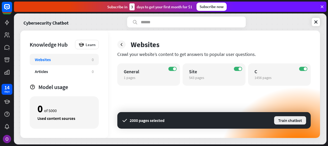
click at [283, 121] on button "Train chatbot" at bounding box center [290, 119] width 33 height 9
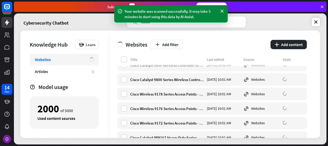
scroll to position [8, 0]
click at [222, 12] on icon at bounding box center [222, 11] width 5 height 5
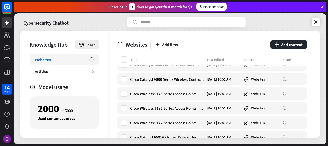
click at [87, 47] on div "Learn" at bounding box center [87, 44] width 24 height 9
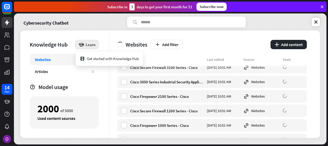
scroll to position [3644, 0]
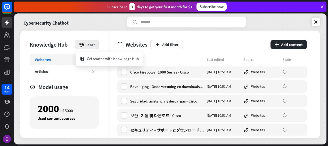
click at [250, 33] on div "Websites Add filter plus Add content" at bounding box center [212, 43] width 190 height 26
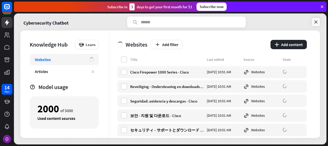
click at [318, 23] on icon at bounding box center [316, 21] width 5 height 5
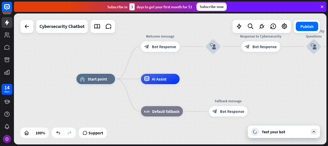
click at [271, 132] on div "Test your bot" at bounding box center [285, 131] width 46 height 5
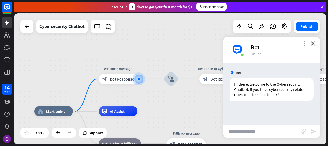
click at [304, 44] on icon "more_vert" at bounding box center [305, 43] width 5 height 5
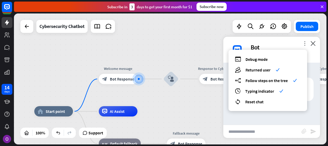
click at [304, 44] on icon "more_vert" at bounding box center [305, 43] width 5 height 5
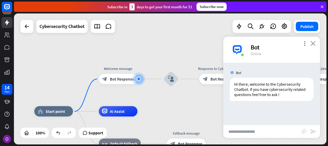
click at [315, 43] on icon "close" at bounding box center [313, 43] width 5 height 5
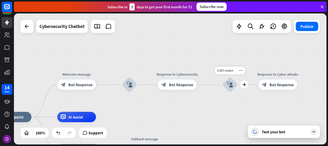
drag, startPoint x: 269, startPoint y: 96, endPoint x: 223, endPoint y: 97, distance: 46.0
click at [223, 92] on div "Edit name more_horiz plus block_user_input" at bounding box center [230, 84] width 15 height 15
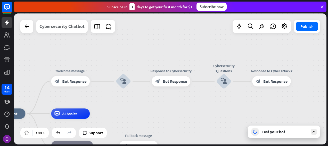
click at [41, 25] on div "Cybersecurity Chatbot" at bounding box center [61, 26] width 45 height 13
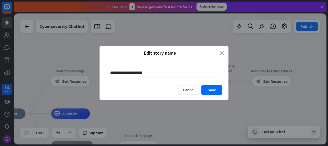
click at [223, 53] on icon "close" at bounding box center [222, 53] width 5 height 6
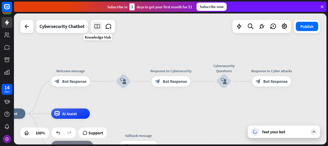
click at [100, 25] on icon at bounding box center [97, 26] width 7 height 7
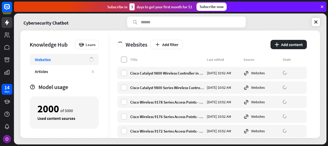
click at [124, 58] on label at bounding box center [124, 59] width 6 height 6
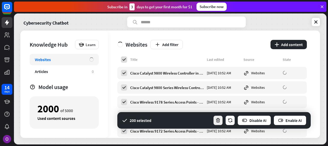
click at [218, 121] on icon "button" at bounding box center [218, 119] width 5 height 5
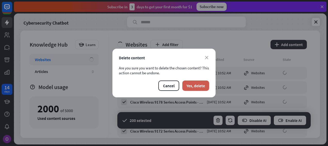
click at [191, 84] on button "Yes, delete" at bounding box center [196, 85] width 27 height 10
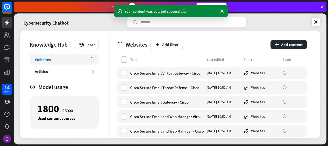
click at [123, 57] on label at bounding box center [124, 59] width 6 height 6
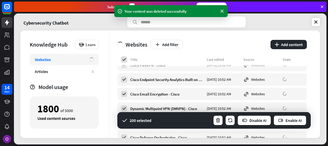
scroll to position [384, 0]
click at [219, 121] on icon "button" at bounding box center [218, 119] width 5 height 5
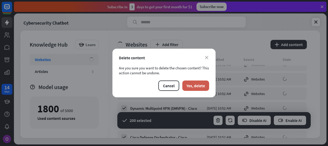
click at [195, 90] on button "Yes, delete" at bounding box center [196, 85] width 27 height 10
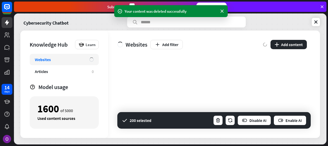
scroll to position [0, 0]
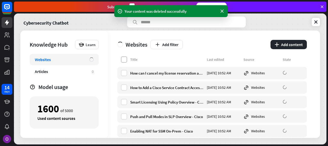
click at [123, 58] on label at bounding box center [124, 59] width 6 height 6
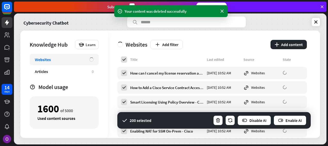
click at [212, 119] on div "200 selected Disable AI Enable AI" at bounding box center [214, 120] width 194 height 17
click at [214, 119] on button "button" at bounding box center [218, 120] width 10 height 10
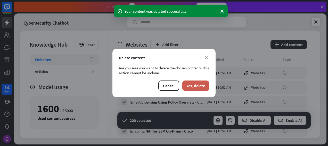
click at [203, 85] on button "Yes, delete" at bounding box center [196, 85] width 27 height 10
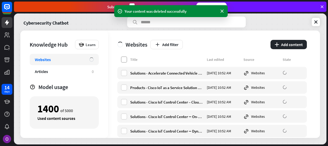
click at [123, 58] on label at bounding box center [124, 59] width 6 height 6
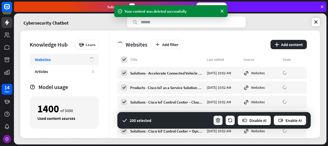
click at [217, 118] on icon "button" at bounding box center [218, 119] width 5 height 5
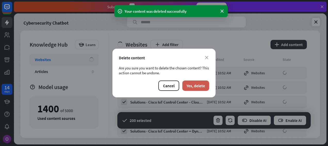
click at [199, 83] on button "Yes, delete" at bounding box center [196, 85] width 27 height 10
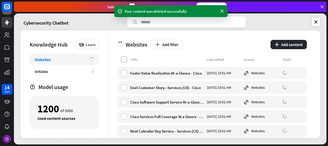
click at [123, 58] on label at bounding box center [124, 59] width 6 height 6
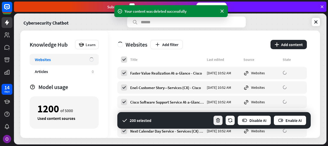
click at [222, 116] on button "button" at bounding box center [218, 120] width 10 height 10
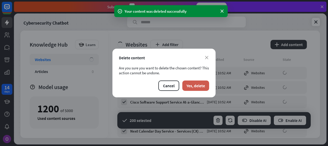
click at [198, 82] on button "Yes, delete" at bounding box center [196, 85] width 27 height 10
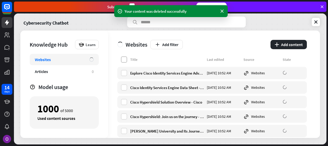
click at [123, 56] on label at bounding box center [124, 59] width 6 height 6
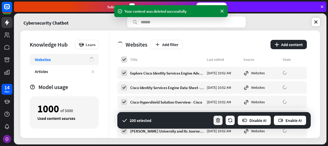
click at [215, 118] on button "button" at bounding box center [218, 120] width 10 height 10
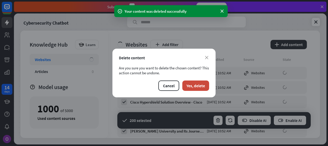
click at [199, 78] on div "close Delete content Are you sure you want to delete the chosen content? This a…" at bounding box center [164, 73] width 103 height 49
click at [198, 84] on button "Yes, delete" at bounding box center [196, 85] width 27 height 10
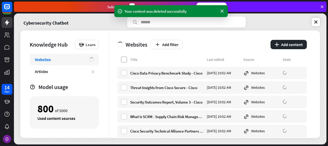
click at [126, 60] on label at bounding box center [124, 59] width 6 height 6
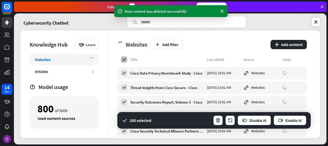
click at [125, 60] on icon at bounding box center [124, 59] width 5 height 5
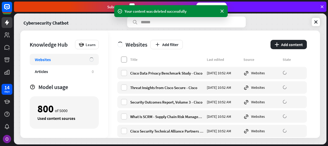
click at [123, 59] on label at bounding box center [124, 59] width 6 height 6
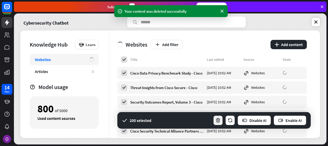
click at [216, 119] on icon "button" at bounding box center [218, 119] width 5 height 5
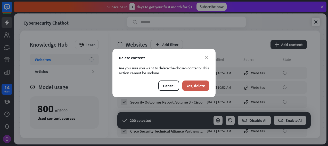
click at [197, 85] on button "Yes, delete" at bounding box center [196, 85] width 27 height 10
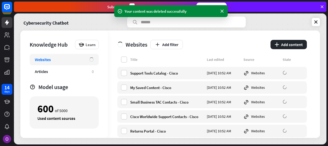
click at [126, 60] on label at bounding box center [124, 59] width 6 height 6
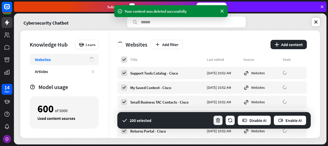
click at [221, 118] on button "button" at bounding box center [218, 120] width 10 height 10
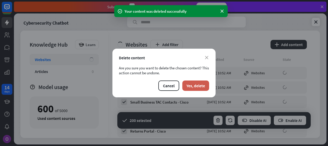
click at [198, 82] on button "Yes, delete" at bounding box center [196, 85] width 27 height 10
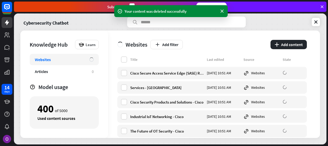
click at [124, 61] on label at bounding box center [124, 59] width 6 height 6
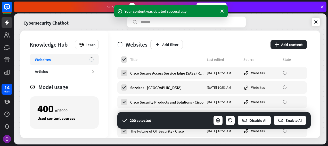
click at [124, 61] on icon at bounding box center [124, 59] width 5 height 5
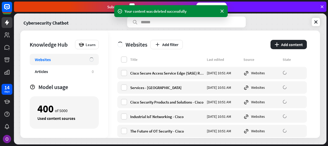
click at [124, 61] on label at bounding box center [124, 59] width 6 height 6
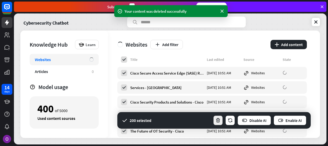
click at [218, 120] on icon "button" at bounding box center [218, 119] width 5 height 5
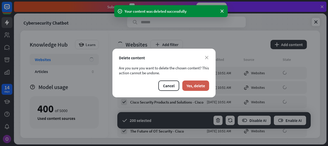
click at [198, 83] on button "Yes, delete" at bounding box center [196, 85] width 27 height 10
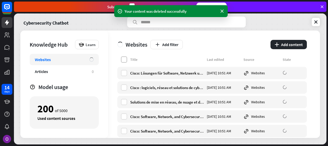
click at [126, 61] on label at bounding box center [124, 59] width 6 height 6
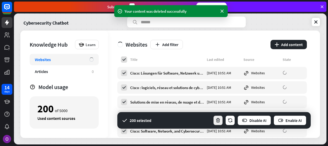
click at [216, 118] on icon "button" at bounding box center [218, 119] width 5 height 5
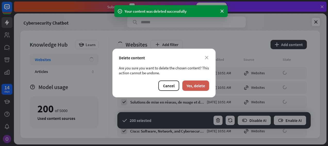
click at [203, 87] on button "Yes, delete" at bounding box center [196, 85] width 27 height 10
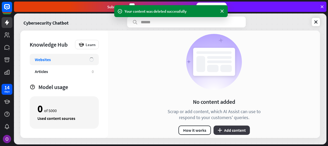
click at [229, 127] on button "plus Add content" at bounding box center [232, 129] width 36 height 9
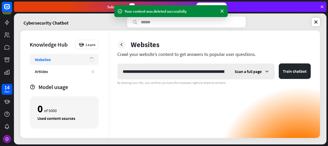
scroll to position [0, 118]
click at [185, 66] on input "**********" at bounding box center [174, 71] width 112 height 15
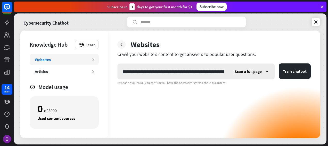
scroll to position [0, 70]
type input "**********"
click at [249, 72] on span "Scan a full page" at bounding box center [248, 71] width 27 height 5
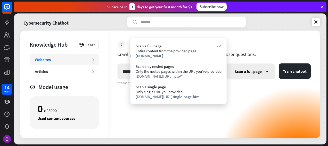
scroll to position [0, 0]
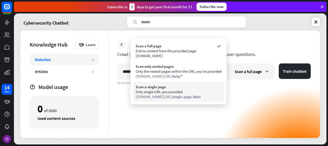
click at [191, 89] on div "Only single URL you provided" at bounding box center [179, 91] width 86 height 5
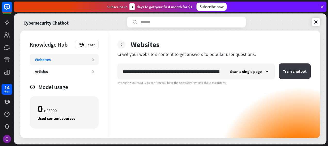
click at [297, 73] on button "Train chatbot" at bounding box center [295, 70] width 32 height 15
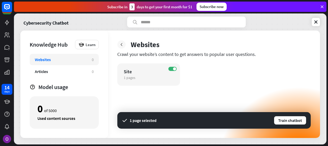
click at [122, 45] on icon at bounding box center [121, 44] width 5 height 5
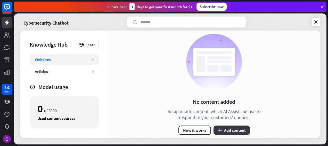
click at [226, 131] on button "plus Add content" at bounding box center [232, 129] width 36 height 9
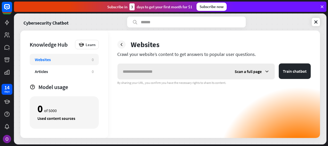
click at [247, 71] on span "Scan a full page" at bounding box center [248, 71] width 27 height 5
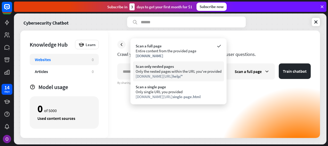
click at [191, 76] on div "[DOMAIN_NAME][URL] help/*" at bounding box center [179, 76] width 86 height 5
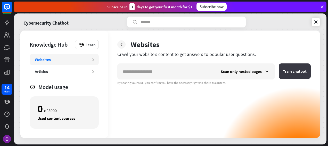
click at [297, 71] on button "Train chatbot" at bounding box center [295, 70] width 32 height 15
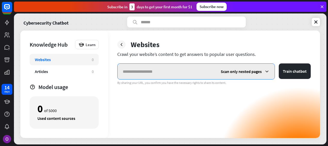
click at [175, 66] on input "text" at bounding box center [167, 71] width 98 height 15
paste input "**********"
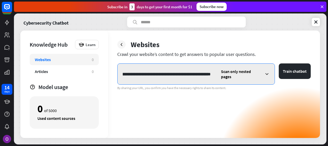
type input "**********"
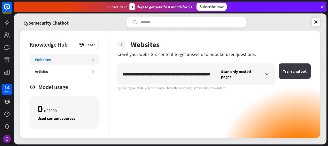
click at [294, 67] on button "Train chatbot" at bounding box center [295, 70] width 32 height 15
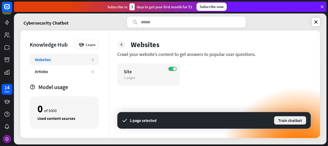
click at [280, 119] on button "Train chatbot" at bounding box center [290, 119] width 33 height 9
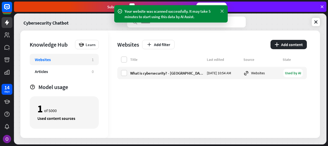
click at [223, 14] on icon at bounding box center [222, 11] width 5 height 5
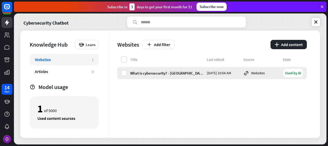
click at [292, 73] on div "Used by AI" at bounding box center [293, 73] width 19 height 8
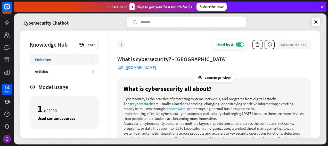
click at [222, 80] on div "Content preview" at bounding box center [214, 77] width 43 height 9
click at [198, 78] on icon at bounding box center [200, 77] width 5 height 5
click at [205, 77] on div "Content preview" at bounding box center [214, 77] width 43 height 9
click at [243, 45] on span at bounding box center [242, 44] width 3 height 3
click at [243, 45] on label "OFF" at bounding box center [240, 44] width 8 height 4
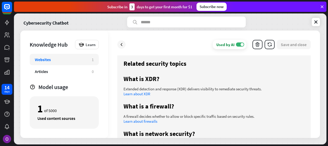
scroll to position [714, 0]
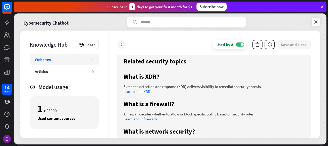
click at [316, 24] on icon at bounding box center [316, 21] width 5 height 5
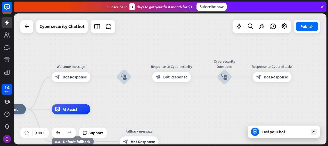
drag, startPoint x: 225, startPoint y: 73, endPoint x: 135, endPoint y: 103, distance: 94.3
click at [135, 103] on div "home_2 Start point Welcome message block_bot_response Bot Response block_user_i…" at bounding box center [170, 78] width 313 height 131
click at [273, 77] on span "Bot Response" at bounding box center [276, 76] width 24 height 5
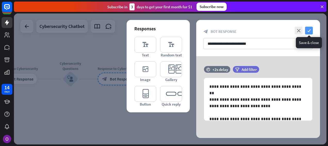
click at [308, 28] on icon "check" at bounding box center [309, 31] width 8 height 8
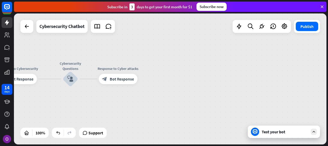
click at [256, 130] on icon at bounding box center [255, 131] width 5 height 5
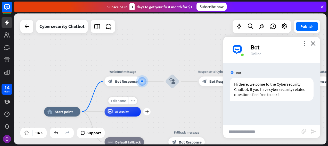
click at [129, 112] on div "AI Assist" at bounding box center [123, 112] width 36 height 10
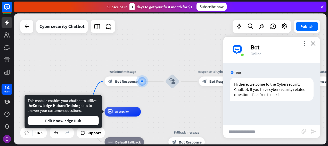
click at [315, 45] on icon "close" at bounding box center [313, 43] width 5 height 5
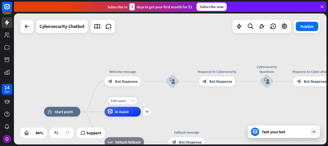
click at [146, 113] on div "plus" at bounding box center [147, 111] width 7 height 7
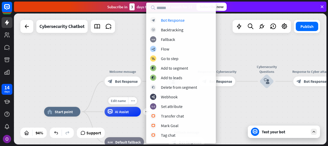
click at [125, 113] on span "AI Assist" at bounding box center [122, 111] width 14 height 5
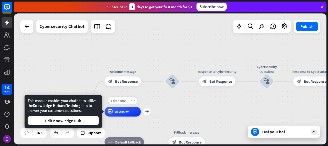
click at [131, 111] on div "AI Assist" at bounding box center [123, 112] width 36 height 10
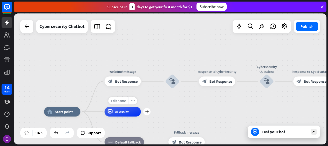
click at [117, 113] on span "AI Assist" at bounding box center [122, 111] width 14 height 5
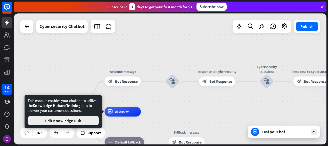
click at [87, 120] on button "Edit Knowledge Hub" at bounding box center [63, 120] width 71 height 9
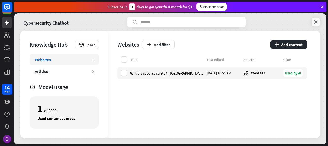
click at [316, 19] on icon at bounding box center [316, 21] width 5 height 5
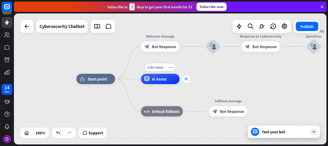
click at [186, 79] on icon "plus" at bounding box center [186, 79] width 4 height 4
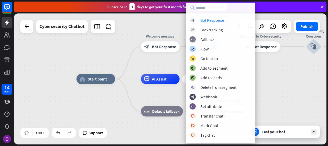
drag, startPoint x: 223, startPoint y: 93, endPoint x: 239, endPoint y: 3, distance: 91.2
click at [239, 3] on div "block_bot_response Bot Response block_backtracking Backtracking block_fallback …" at bounding box center [221, 73] width 70 height 140
click at [214, 47] on div "builder_tree Flow" at bounding box center [221, 49] width 62 height 6
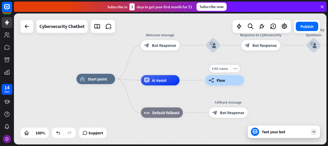
click at [223, 82] on span "Flow" at bounding box center [221, 79] width 9 height 5
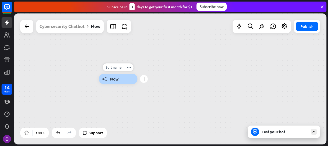
click at [134, 79] on div "builder_tree Flow" at bounding box center [118, 79] width 39 height 10
click at [33, 31] on div "Cybersecurity Chatbot Flow" at bounding box center [75, 26] width 111 height 13
click at [26, 26] on icon at bounding box center [27, 26] width 6 height 6
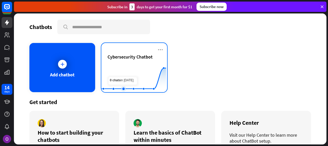
click at [119, 68] on rect at bounding box center [133, 79] width 65 height 32
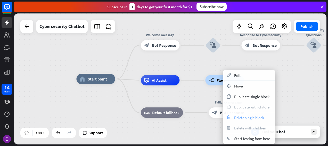
click at [242, 120] on div "trash Delete single block" at bounding box center [250, 117] width 52 height 10
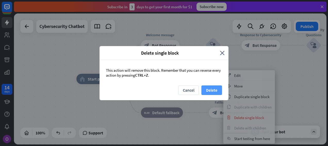
click at [209, 87] on button "Delete" at bounding box center [212, 90] width 21 height 10
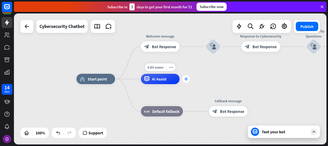
click at [184, 78] on icon "plus" at bounding box center [186, 79] width 4 height 4
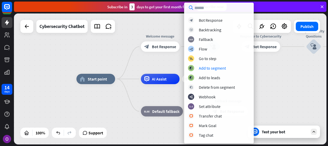
scroll to position [0, 0]
click at [221, 13] on div "block_bot_response Bot Response block_backtracking Backtracking block_fallback …" at bounding box center [219, 73] width 70 height 140
click at [220, 18] on div "Bot Response" at bounding box center [211, 20] width 24 height 5
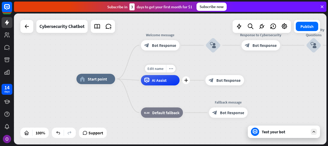
click at [157, 79] on span "AI Assist" at bounding box center [159, 79] width 15 height 5
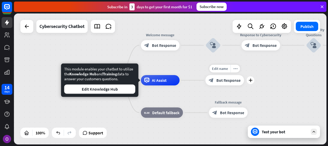
click at [228, 84] on div "block_bot_response Bot Response" at bounding box center [224, 80] width 39 height 10
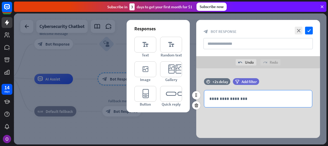
click at [238, 98] on p "**********" at bounding box center [259, 98] width 98 height 6
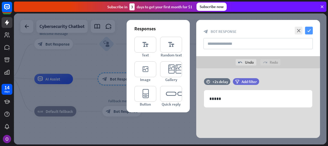
click at [308, 29] on icon "check" at bounding box center [309, 31] width 8 height 8
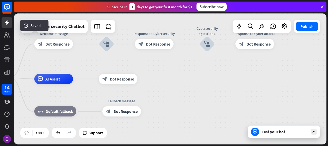
click at [276, 130] on div "Test your bot" at bounding box center [285, 131] width 46 height 5
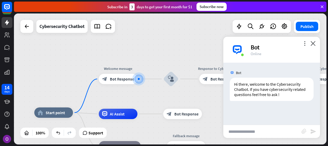
click at [239, 133] on input "text" at bounding box center [263, 131] width 78 height 13
type input "*********"
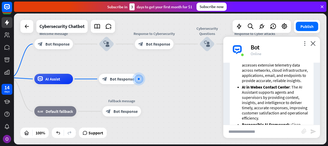
scroll to position [317, 0]
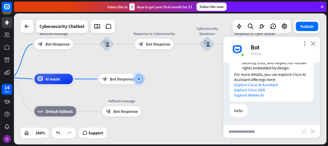
click at [312, 44] on icon "close" at bounding box center [313, 43] width 5 height 5
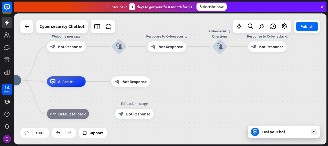
drag, startPoint x: 232, startPoint y: 99, endPoint x: 245, endPoint y: 102, distance: 12.9
click at [245, 102] on div "home_2 Start point Welcome message block_bot_response Bot Response block_user_i…" at bounding box center [138, 145] width 313 height 131
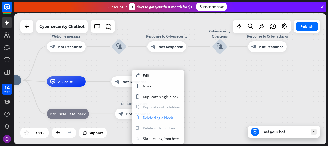
click at [163, 115] on span "Delete single block" at bounding box center [158, 117] width 30 height 5
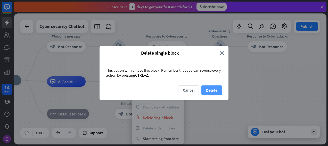
click at [219, 92] on button "Delete" at bounding box center [212, 90] width 21 height 10
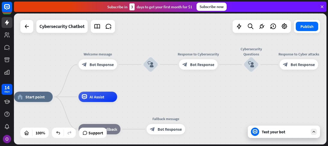
drag, startPoint x: 219, startPoint y: 92, endPoint x: 251, endPoint y: 108, distance: 35.6
click at [301, 131] on div "Test your bot" at bounding box center [285, 131] width 46 height 5
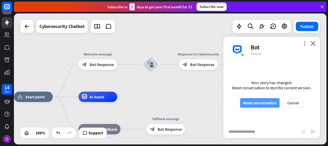
click at [265, 104] on button "Reset conversation" at bounding box center [259, 103] width 39 height 10
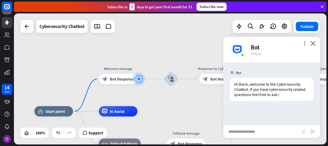
click at [245, 131] on input "text" at bounding box center [263, 131] width 78 height 13
click at [256, 127] on input "text" at bounding box center [263, 131] width 78 height 13
type input "**********"
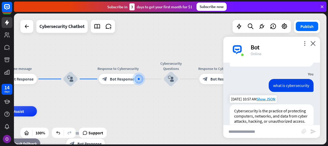
scroll to position [50, 0]
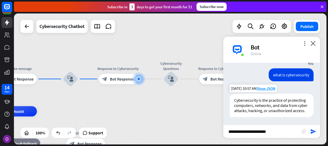
type input "**********"
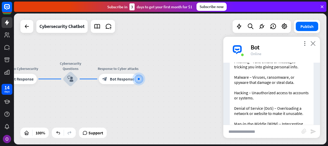
scroll to position [183, 0]
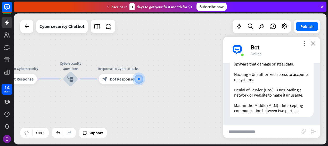
click at [311, 45] on icon "close" at bounding box center [313, 43] width 5 height 5
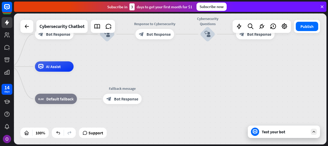
drag, startPoint x: 165, startPoint y: 96, endPoint x: 305, endPoint y: 51, distance: 147.0
click at [305, 51] on div "home_2 Start point Welcome message block_bot_response Bot Response block_user_i…" at bounding box center [170, 78] width 313 height 131
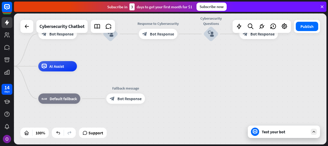
drag, startPoint x: 124, startPoint y: 67, endPoint x: 202, endPoint y: 96, distance: 83.2
click at [202, 96] on div "home_2 Start point Welcome message block_bot_response Bot Response block_user_i…" at bounding box center [130, 131] width 313 height 131
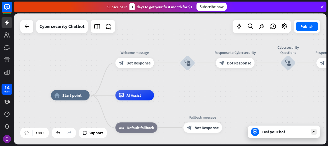
click at [304, 133] on div "Test your bot" at bounding box center [285, 131] width 46 height 5
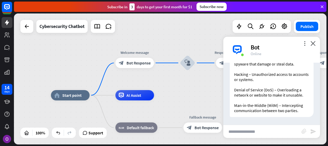
click at [277, 132] on input "text" at bounding box center [263, 131] width 78 height 13
type input "*********"
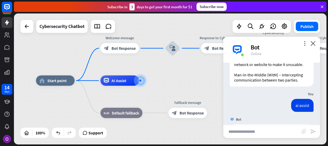
scroll to position [496, 0]
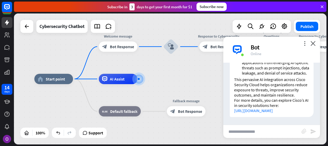
drag, startPoint x: 272, startPoint y: 83, endPoint x: 272, endPoint y: 85, distance: 2.6
click at [272, 85] on p "This pervasive AI integration across Cisco Security Cloud helps organizations r…" at bounding box center [271, 87] width 75 height 21
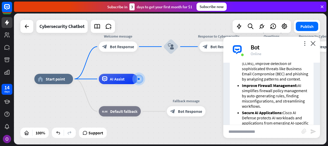
scroll to position [416, 0]
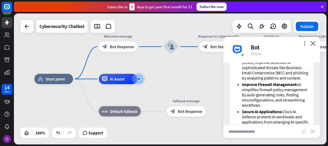
click at [263, 131] on input "text" at bounding box center [263, 131] width 78 height 13
type input "**********"
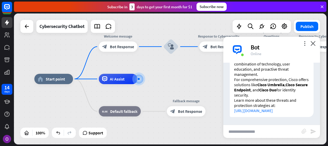
scroll to position [830, 0]
type input "**********"
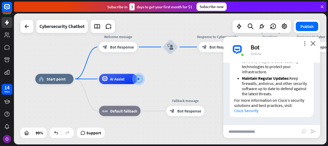
scroll to position [1205, 0]
click at [274, 128] on input "text" at bounding box center [263, 131] width 78 height 13
type input "**********"
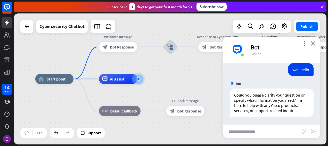
scroll to position [1271, 0]
click at [267, 131] on input "text" at bounding box center [263, 131] width 78 height 13
type input "*"
click at [315, 39] on div "more_vert close Bot Online" at bounding box center [272, 50] width 97 height 26
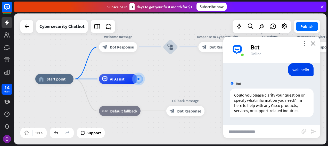
click at [312, 43] on icon "close" at bounding box center [313, 43] width 5 height 5
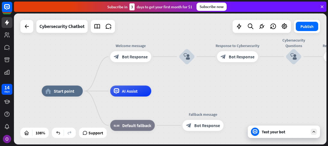
drag, startPoint x: 278, startPoint y: 105, endPoint x: 304, endPoint y: 117, distance: 28.9
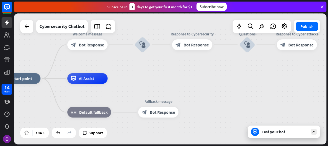
drag, startPoint x: 241, startPoint y: 110, endPoint x: 195, endPoint y: 97, distance: 47.2
click at [195, 97] on div "home_2 Start point Welcome message block_bot_response Bot Response block_user_i…" at bounding box center [163, 146] width 326 height 136
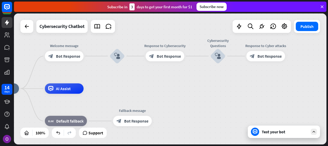
drag, startPoint x: 223, startPoint y: 98, endPoint x: 194, endPoint y: 108, distance: 29.9
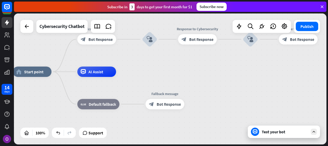
drag, startPoint x: 194, startPoint y: 108, endPoint x: 227, endPoint y: 91, distance: 37.3
click at [227, 91] on div "home_2 Start point Welcome message block_bot_response Bot Response block_user_i…" at bounding box center [169, 137] width 313 height 131
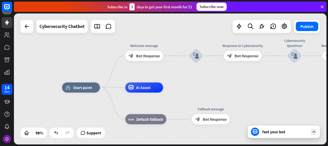
drag, startPoint x: 234, startPoint y: 104, endPoint x: 282, endPoint y: 120, distance: 50.4
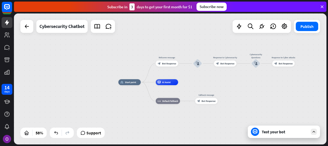
drag, startPoint x: 297, startPoint y: 99, endPoint x: 226, endPoint y: 81, distance: 73.9
click at [226, 82] on div "home_2 Start point Welcome message block_bot_response Bot Response block_user_i…" at bounding box center [208, 120] width 181 height 76
